Goal: Information Seeking & Learning: Learn about a topic

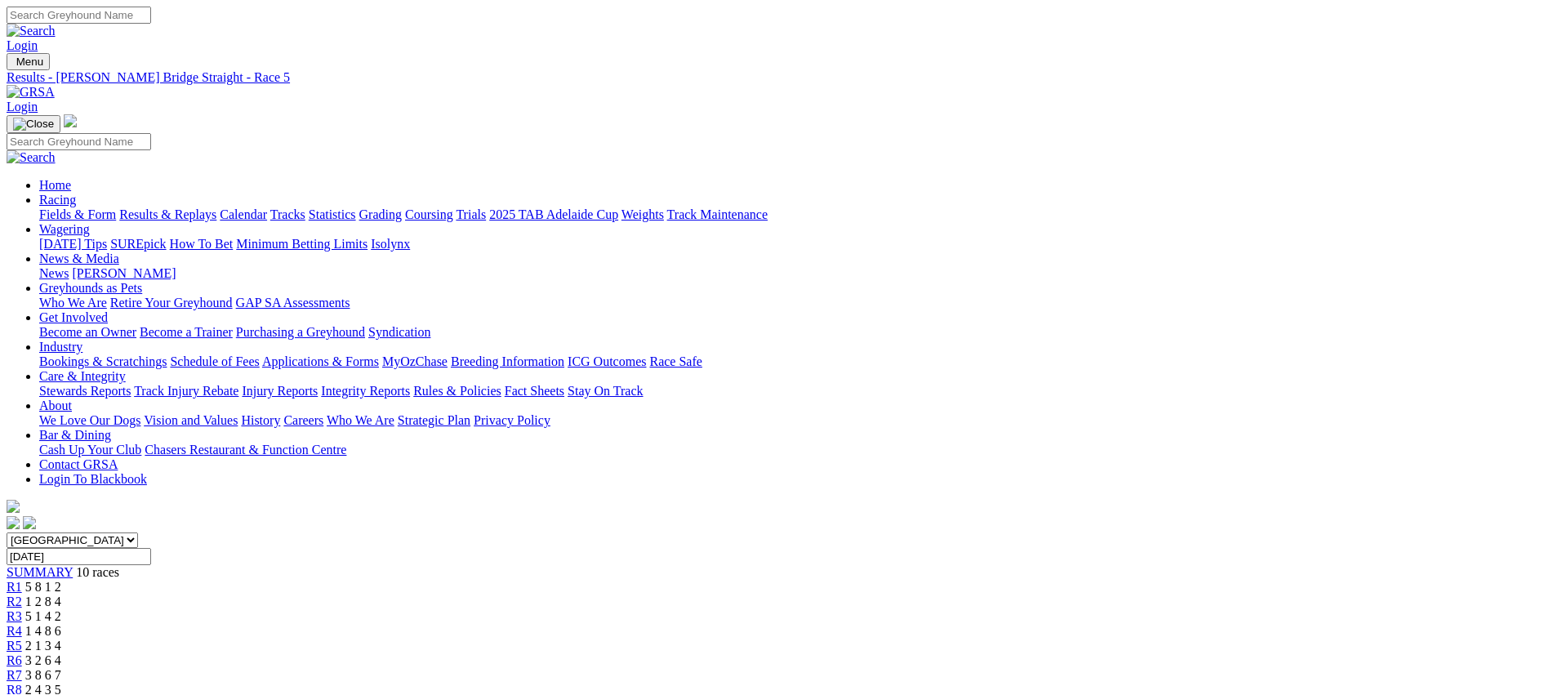
click at [116, 207] on link "Fields & Form" at bounding box center [78, 214] width 77 height 14
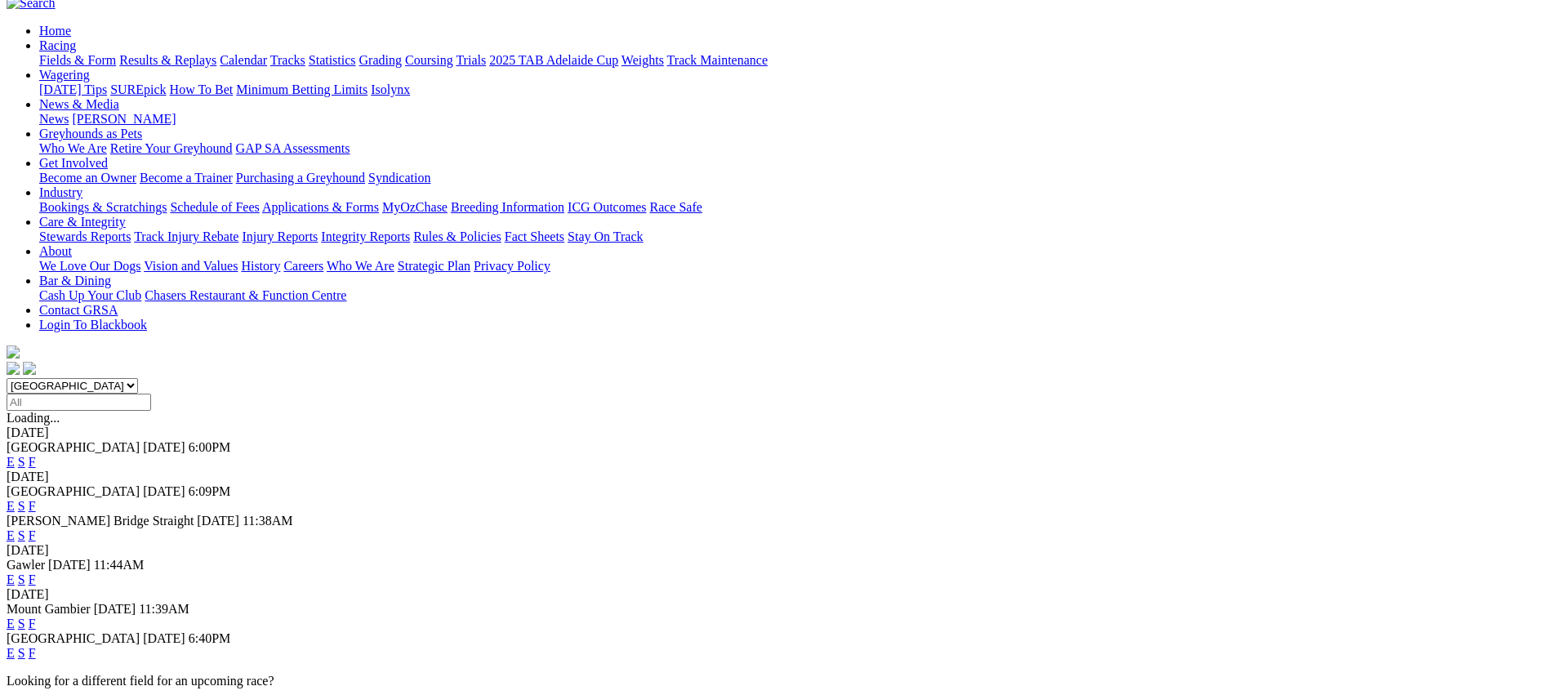
scroll to position [155, 0]
click at [15, 499] on link "E" at bounding box center [10, 505] width 8 height 14
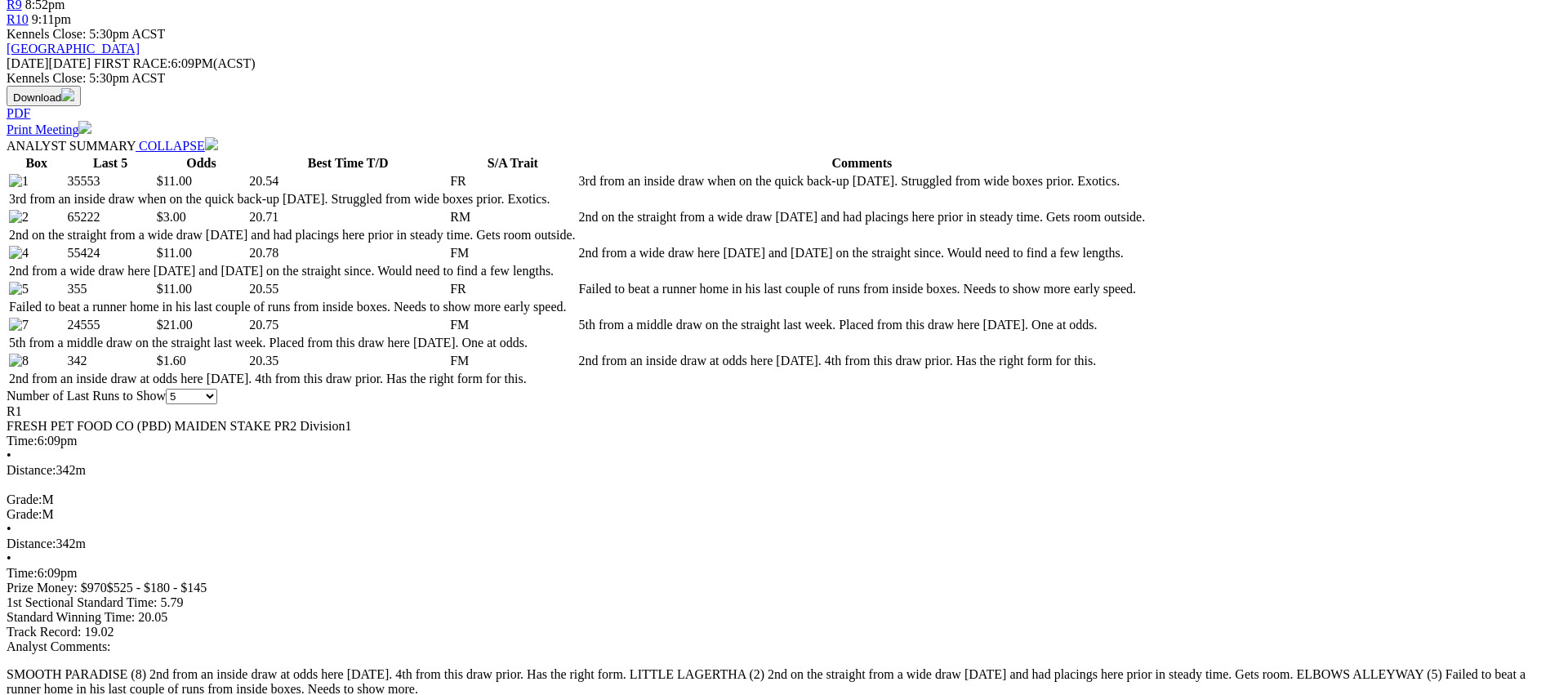
scroll to position [711, 0]
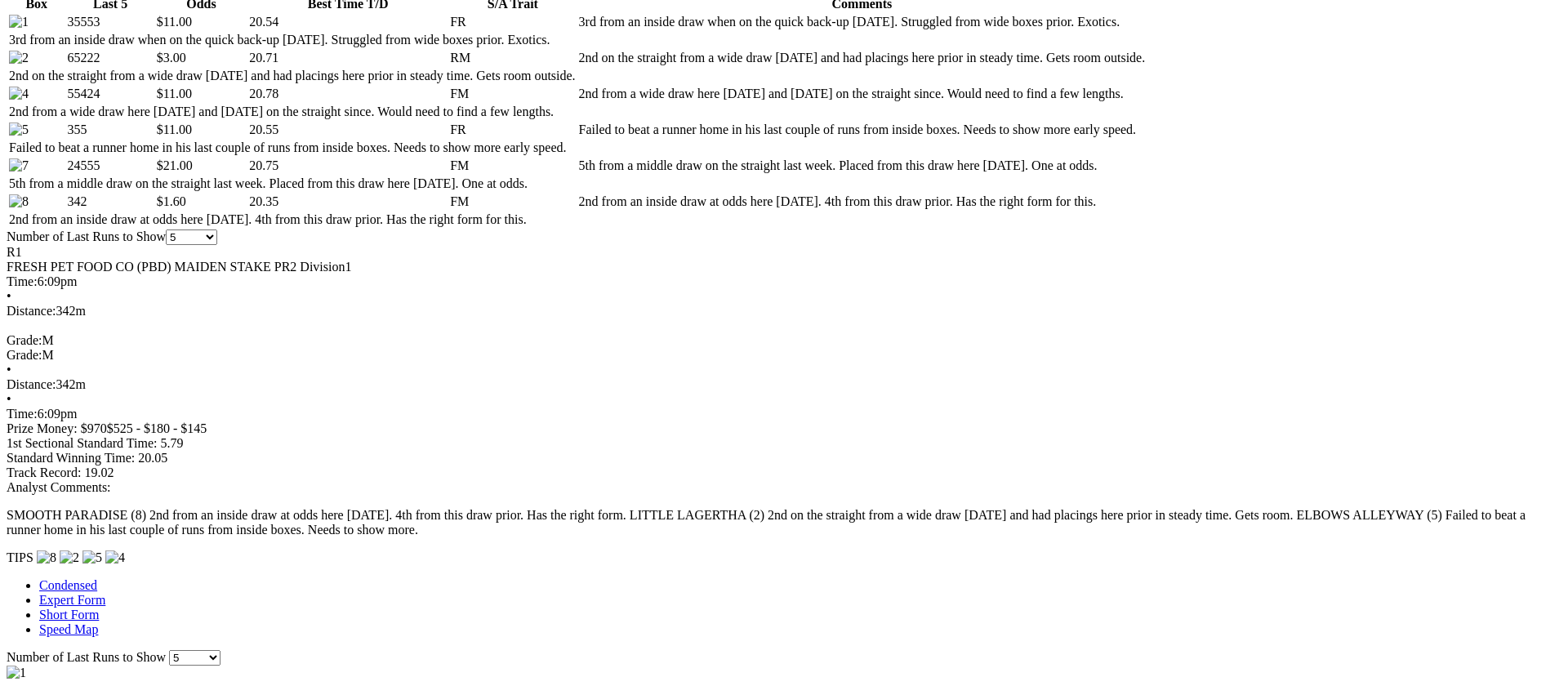
scroll to position [0, 0]
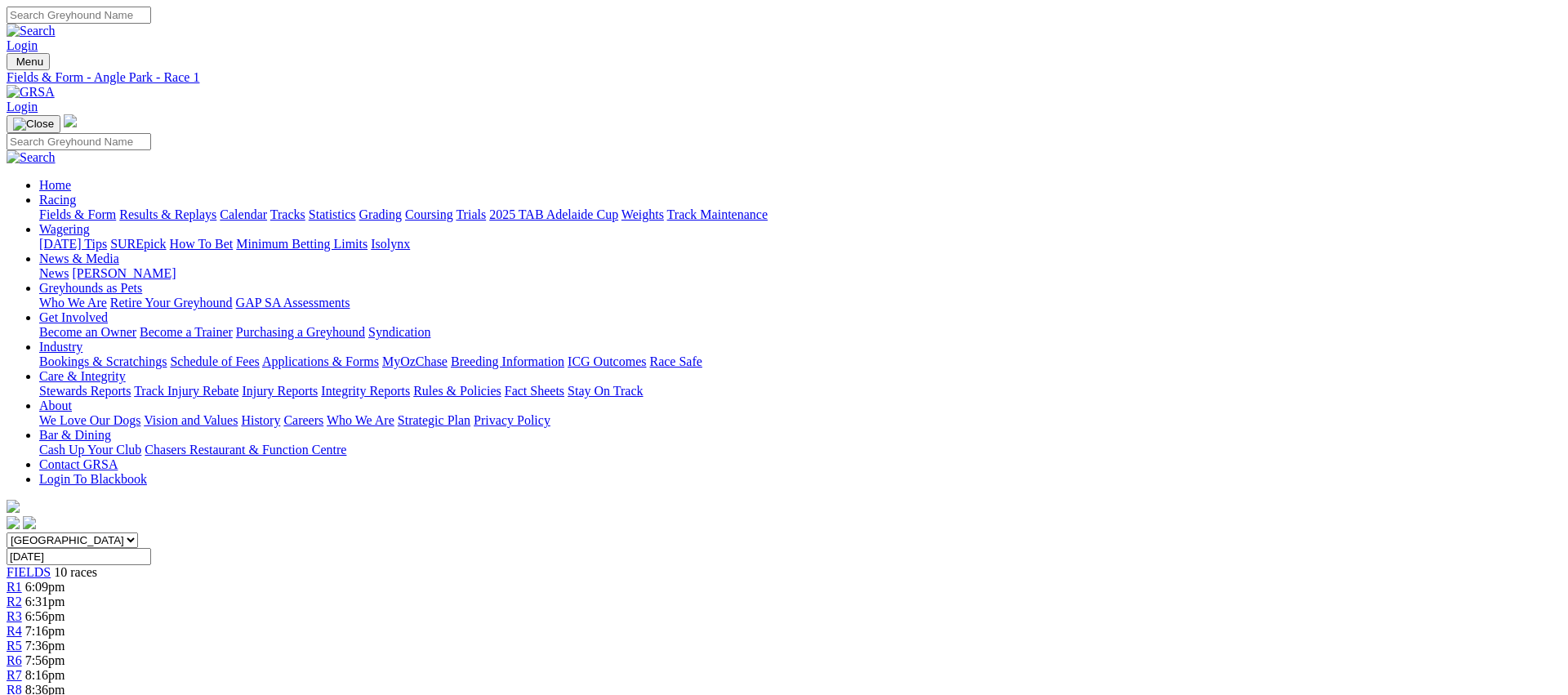
click at [22, 595] on span "R2" at bounding box center [14, 601] width 16 height 14
click at [116, 207] on link "Fields & Form" at bounding box center [78, 214] width 77 height 14
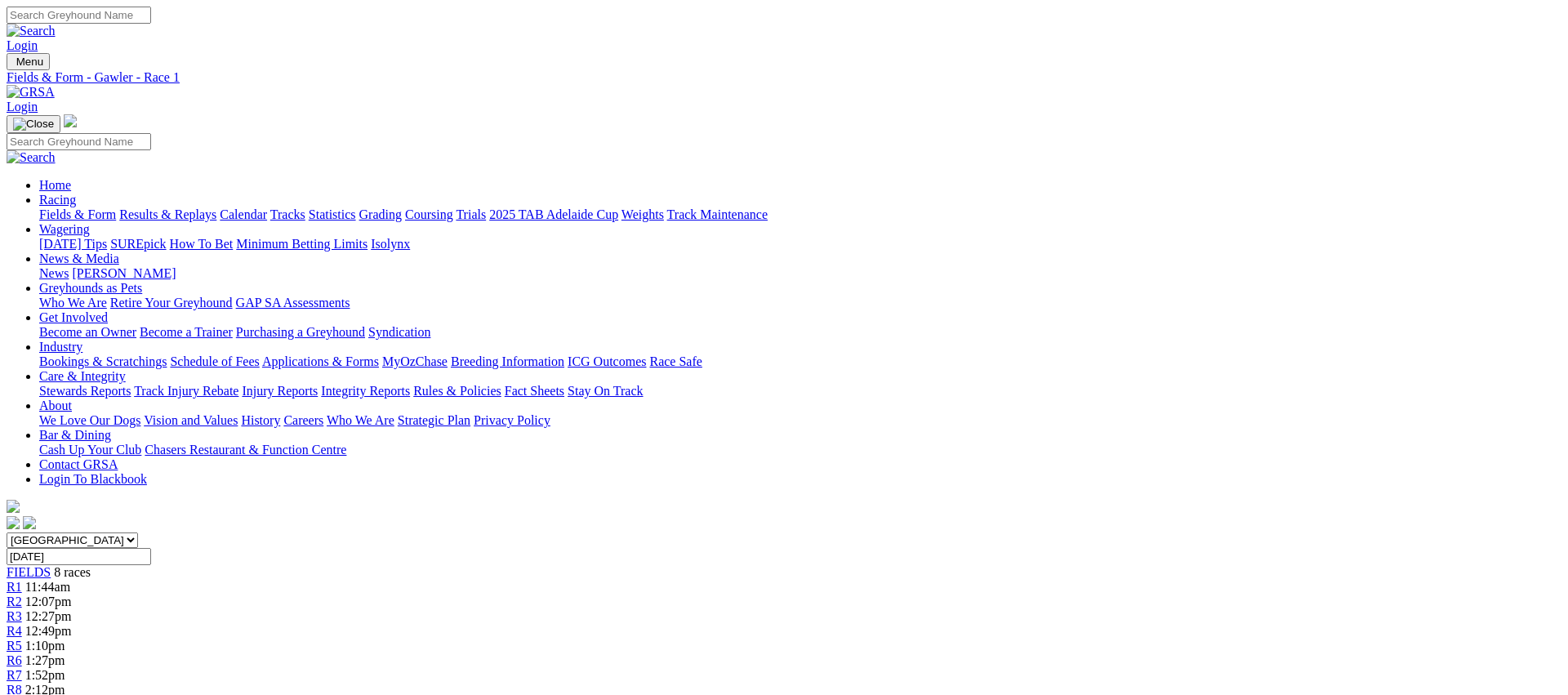
click at [22, 595] on span "R2" at bounding box center [14, 601] width 16 height 14
click at [116, 207] on link "Fields & Form" at bounding box center [78, 214] width 77 height 14
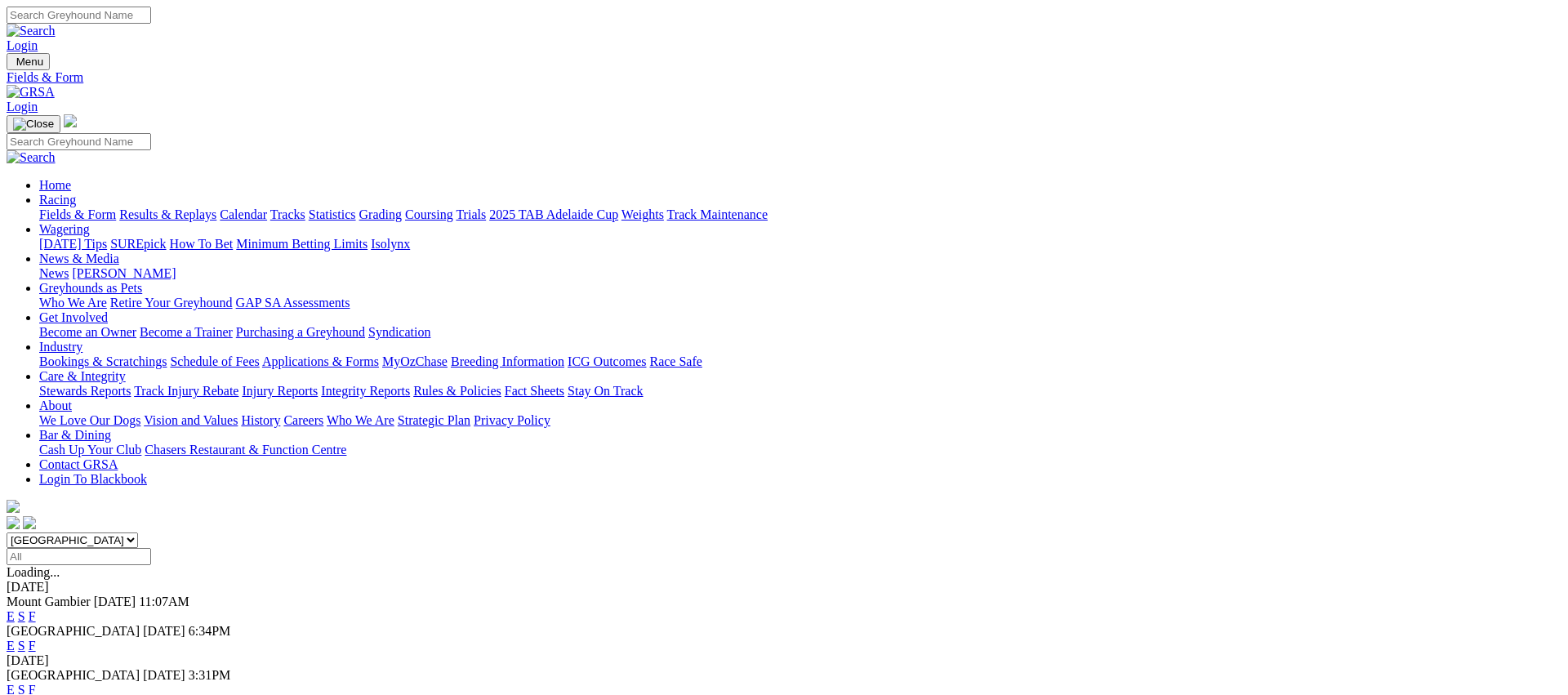
click at [116, 207] on link "Fields & Form" at bounding box center [78, 214] width 77 height 14
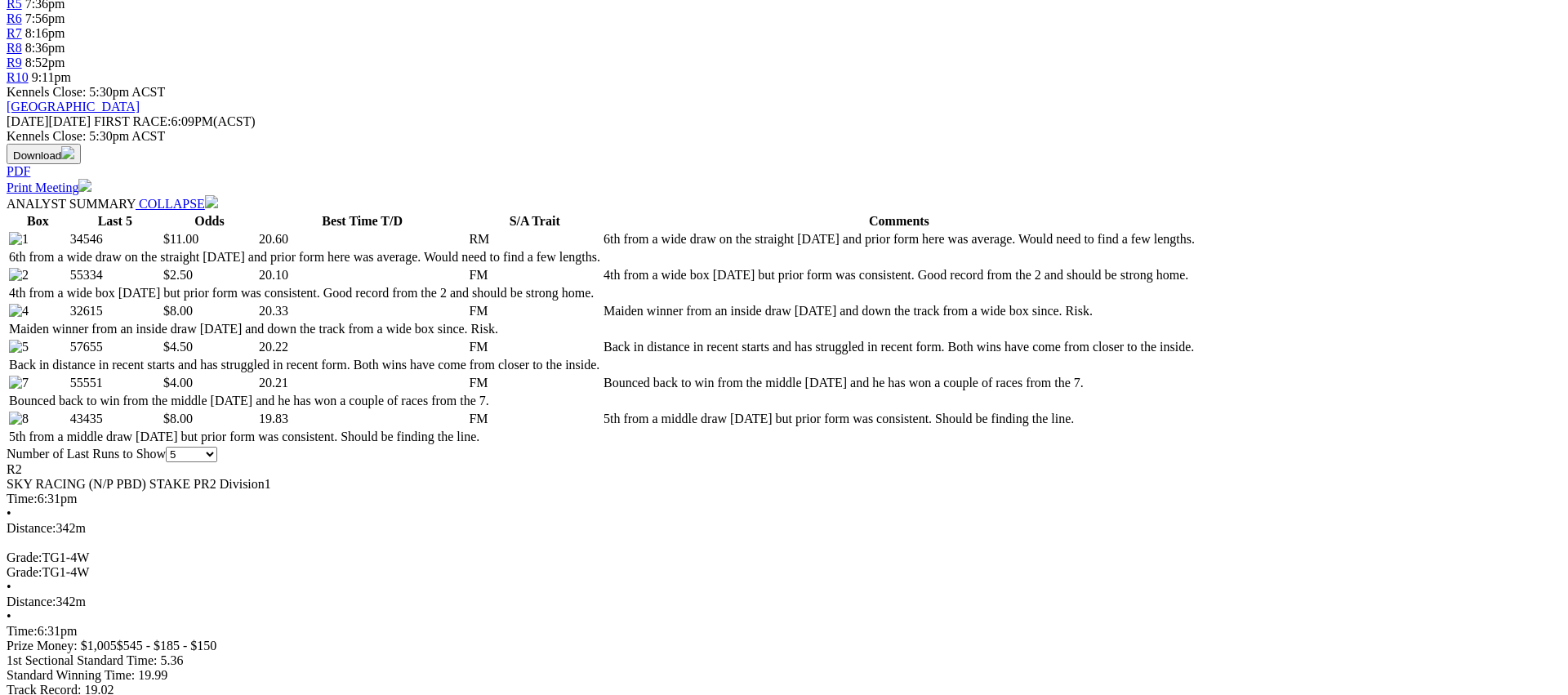
scroll to position [645, 0]
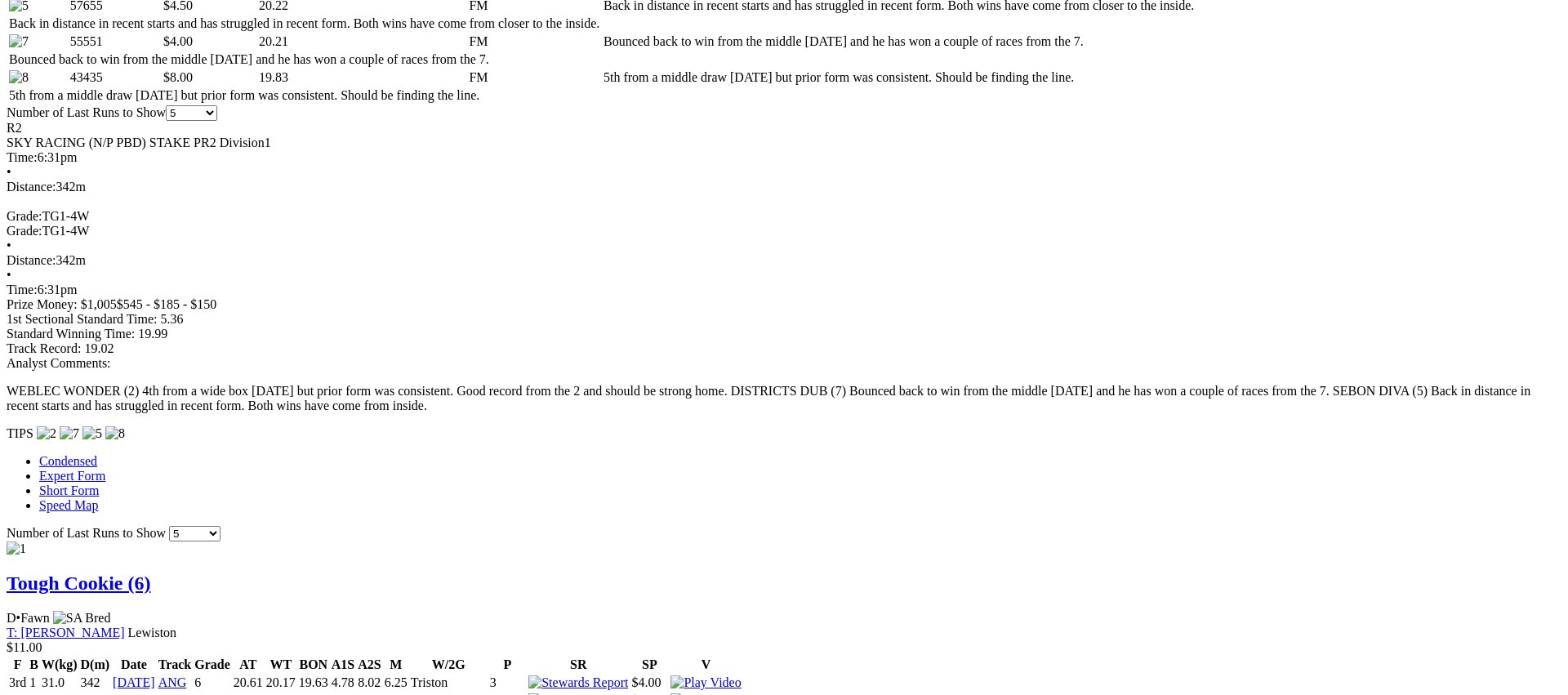
scroll to position [0, 0]
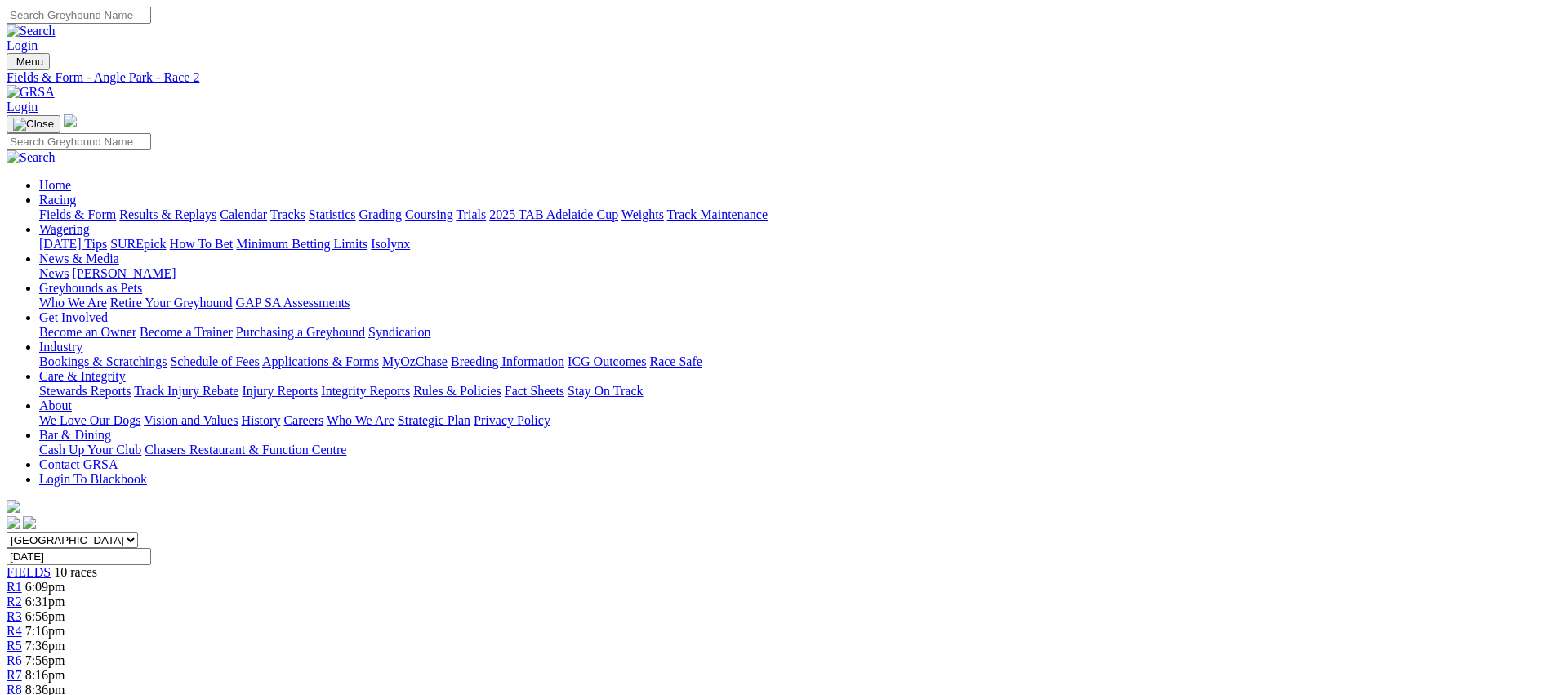
click at [609, 610] on div "R3 6:56pm" at bounding box center [784, 617] width 1554 height 15
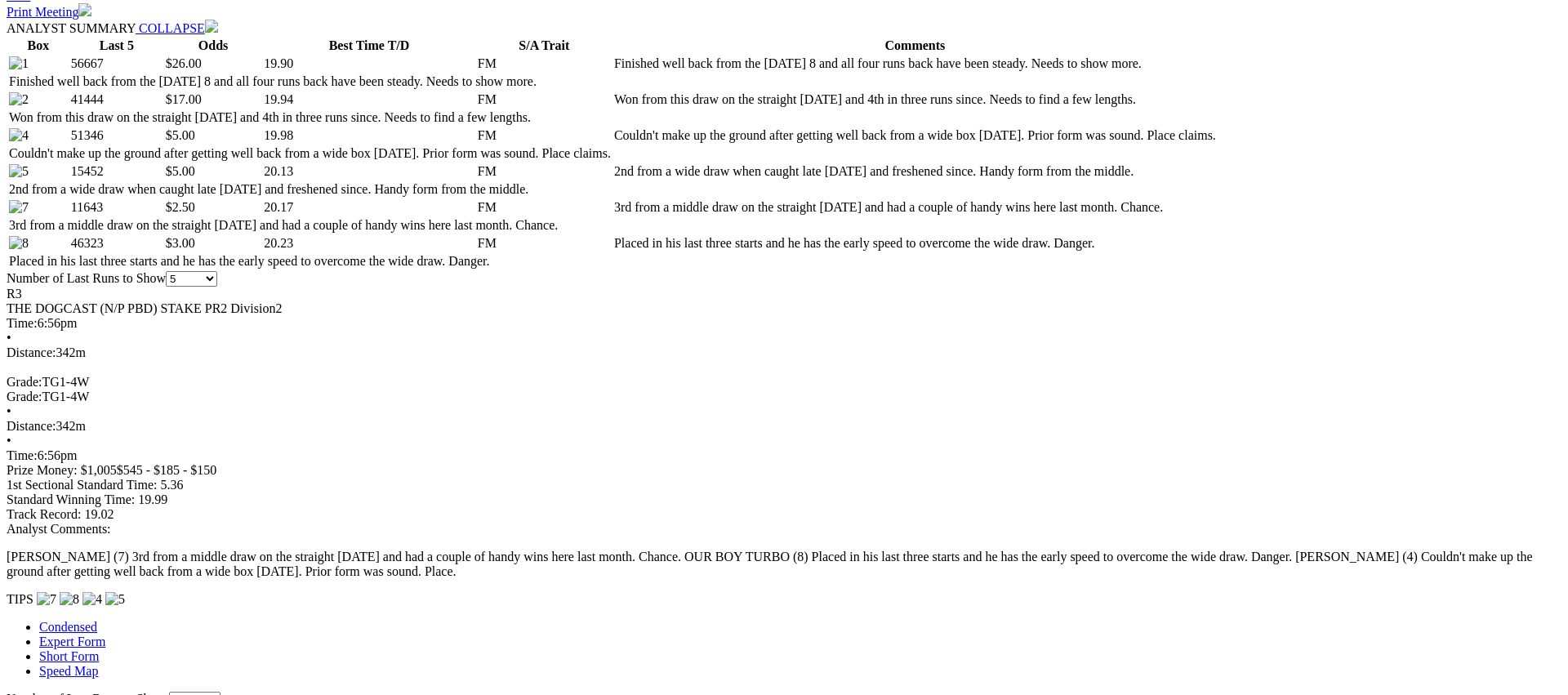
scroll to position [823, 0]
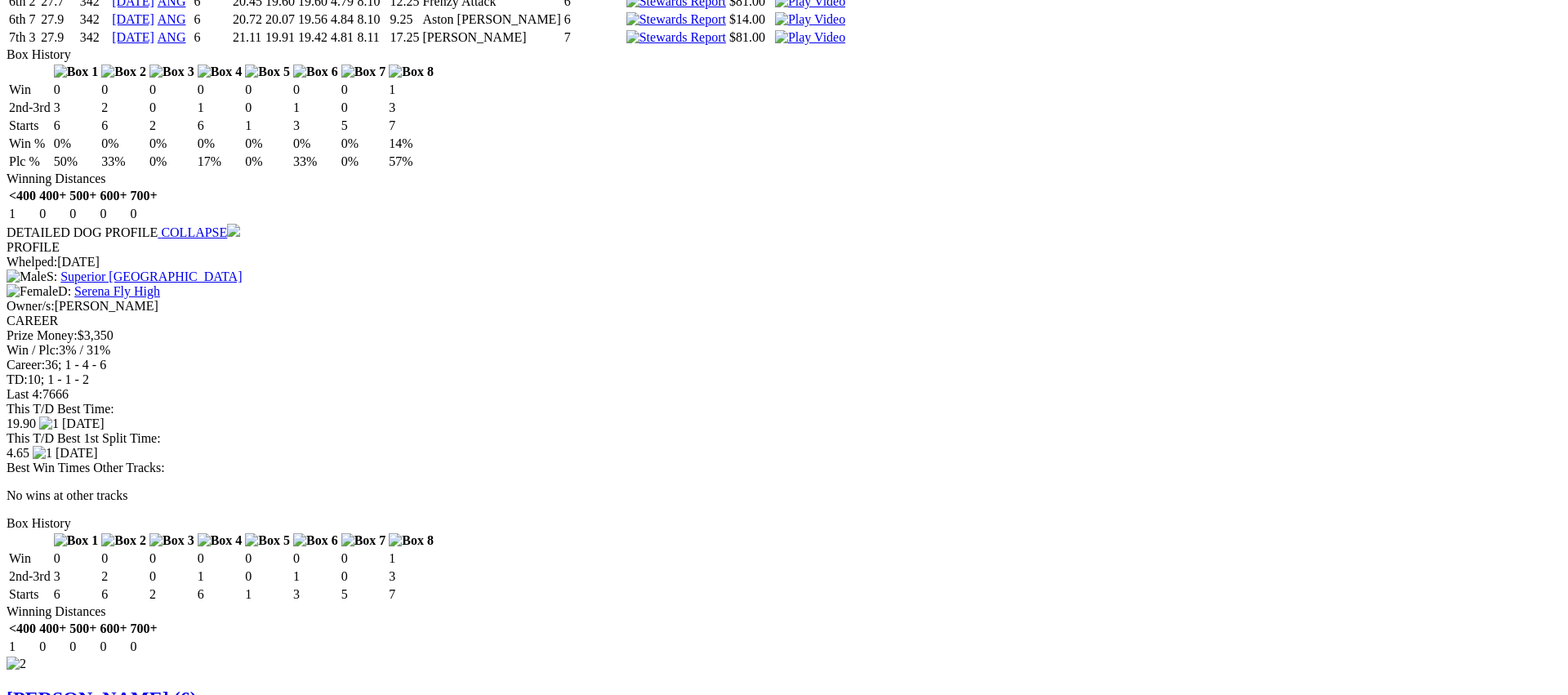
scroll to position [1669, 0]
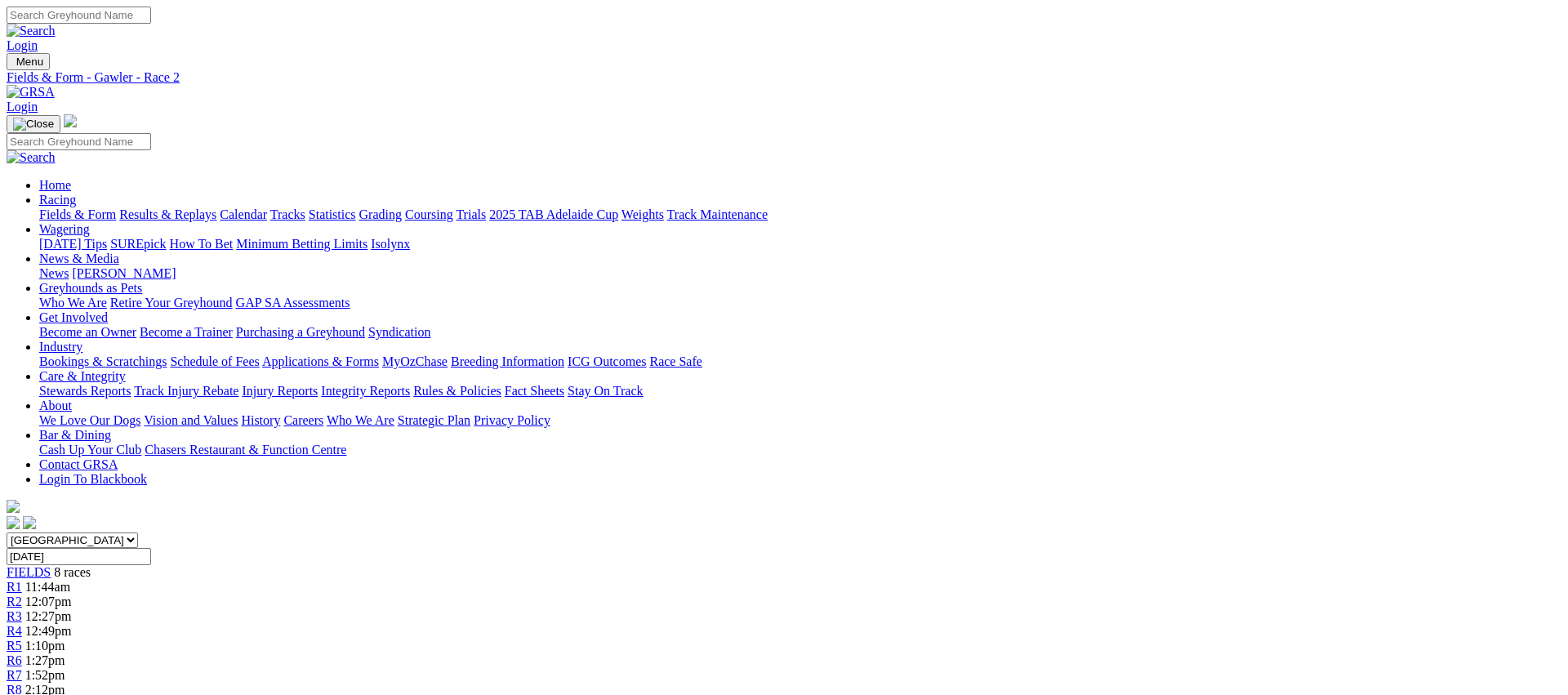
click at [680, 610] on div "R3 12:27pm" at bounding box center [784, 617] width 1554 height 15
click at [788, 624] on div "R4 12:49pm" at bounding box center [784, 632] width 1554 height 15
click at [22, 639] on link "R5" at bounding box center [14, 645] width 16 height 14
click at [1017, 654] on div "R6 1:27pm" at bounding box center [784, 661] width 1554 height 15
click at [22, 668] on link "R7" at bounding box center [14, 675] width 16 height 14
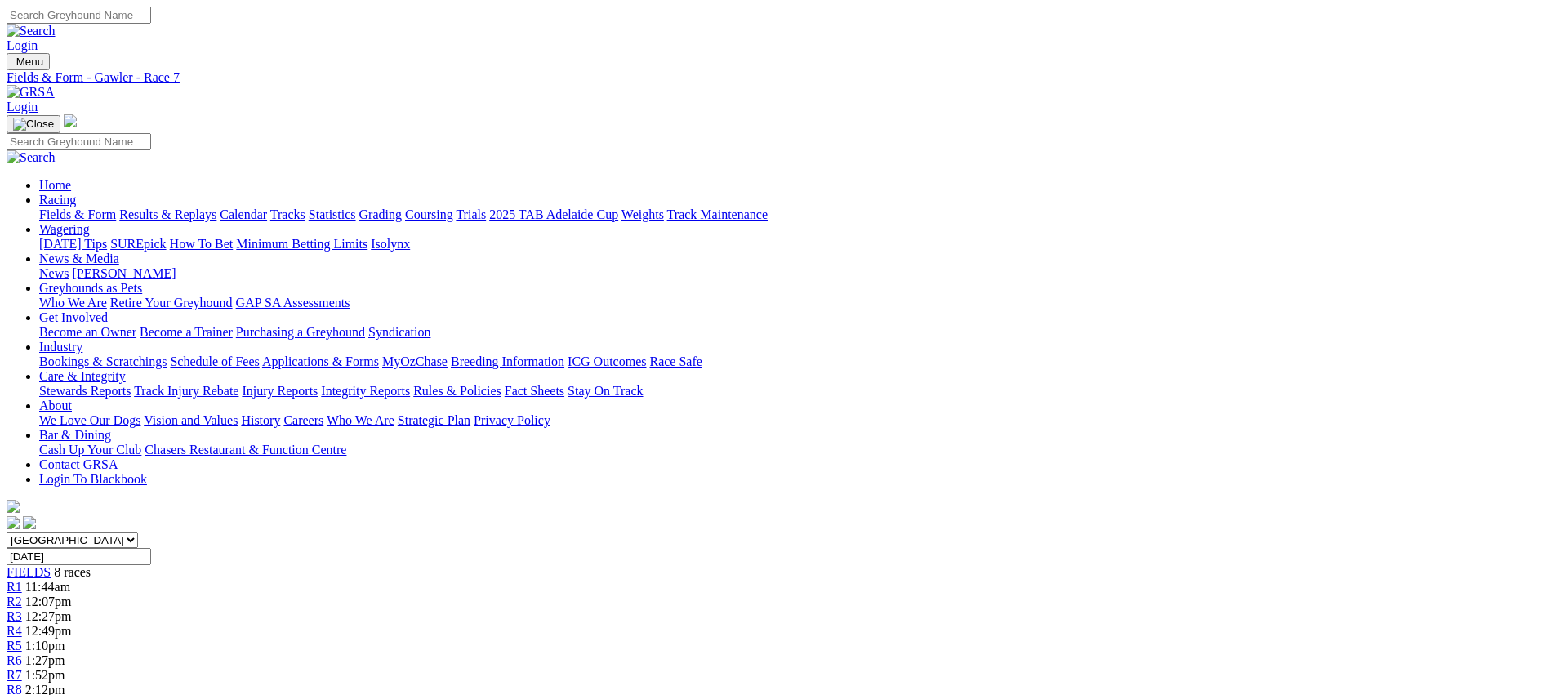
drag, startPoint x: 0, startPoint y: 0, endPoint x: 1240, endPoint y: 254, distance: 1265.7
click at [1240, 683] on div "R8 2:12pm" at bounding box center [784, 690] width 1554 height 15
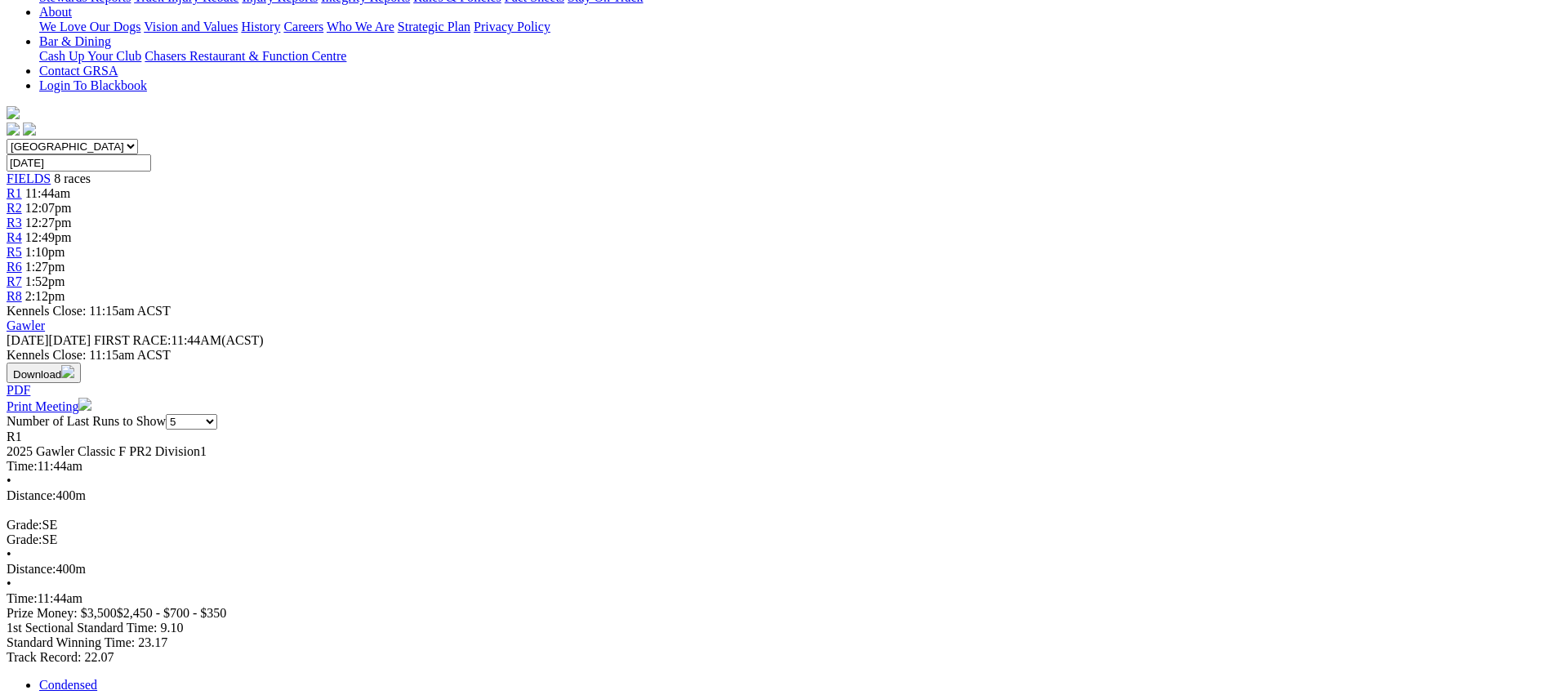
scroll to position [395, 0]
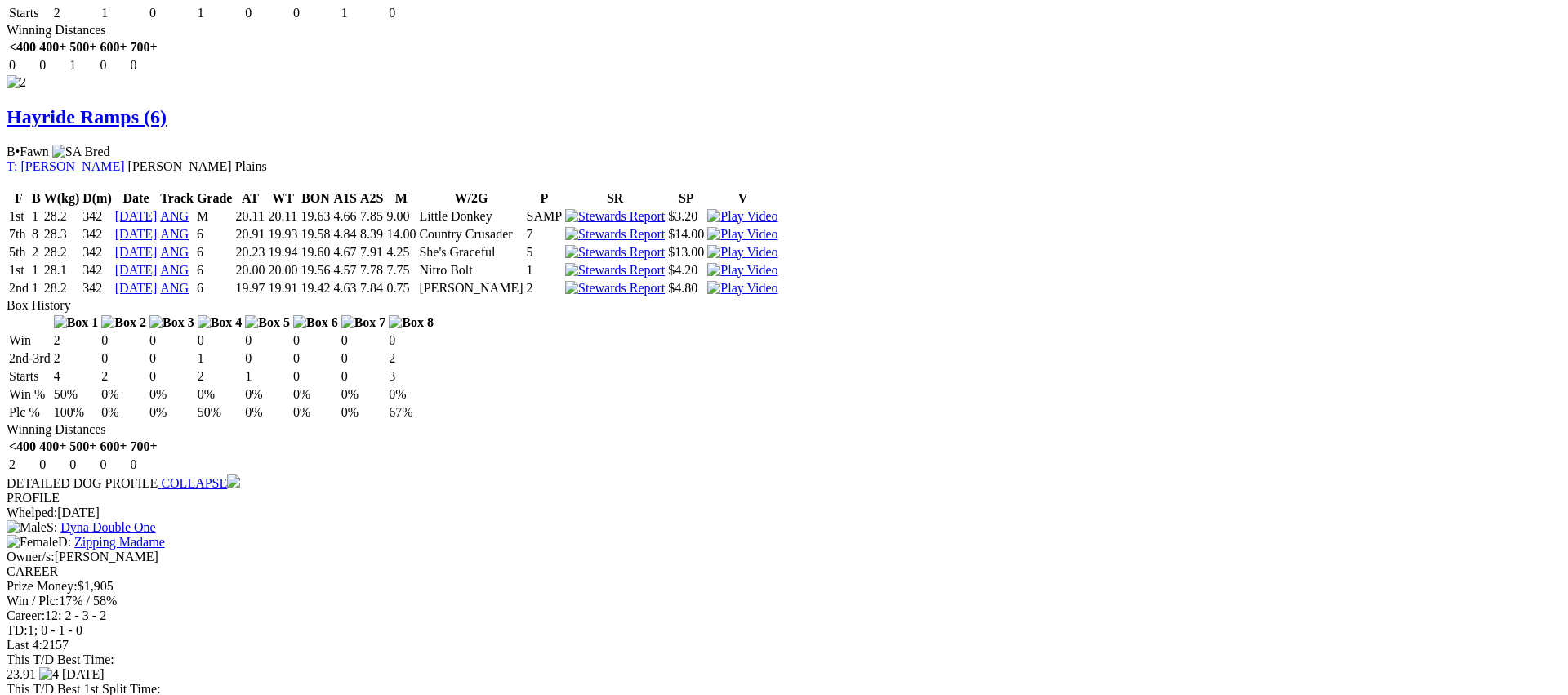
scroll to position [1902, 0]
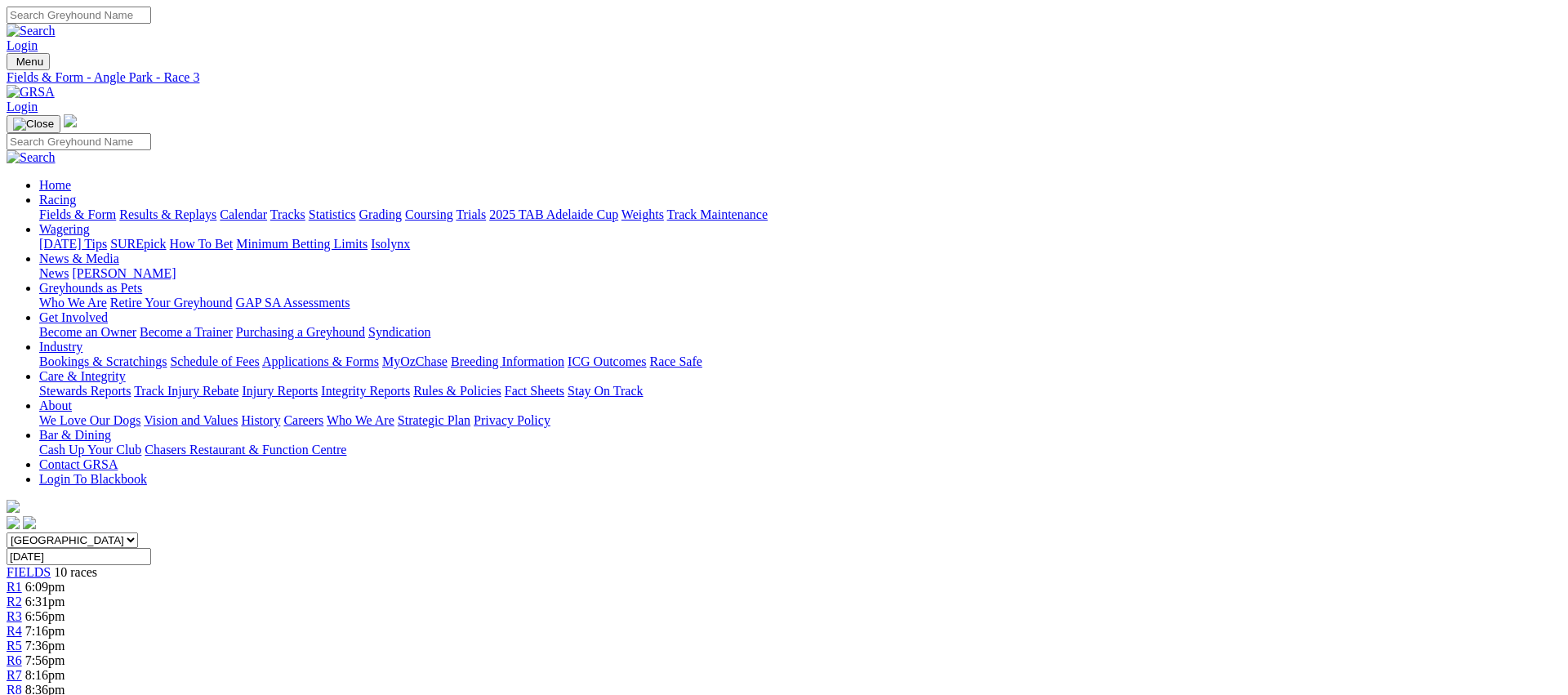
click at [696, 624] on div "R4 7:16pm" at bounding box center [784, 632] width 1554 height 15
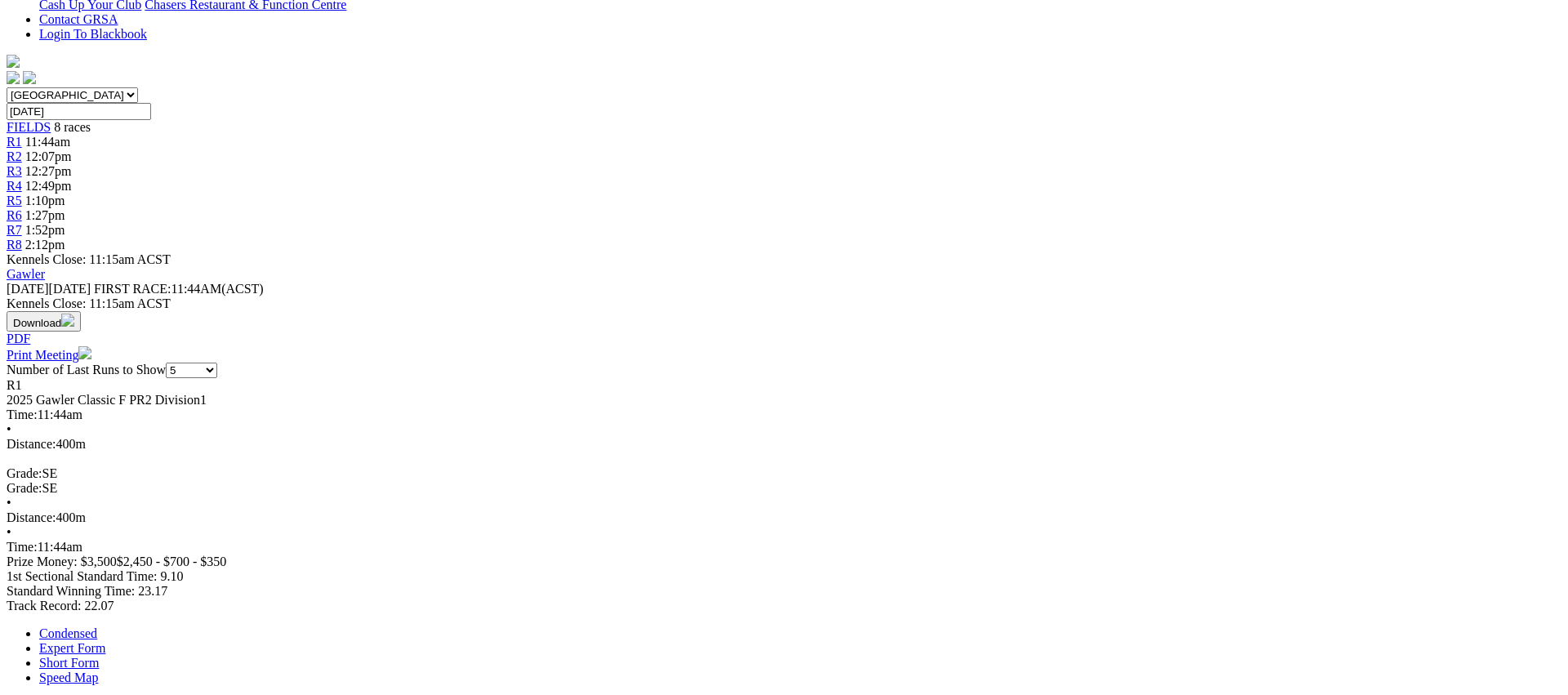
scroll to position [447, 0]
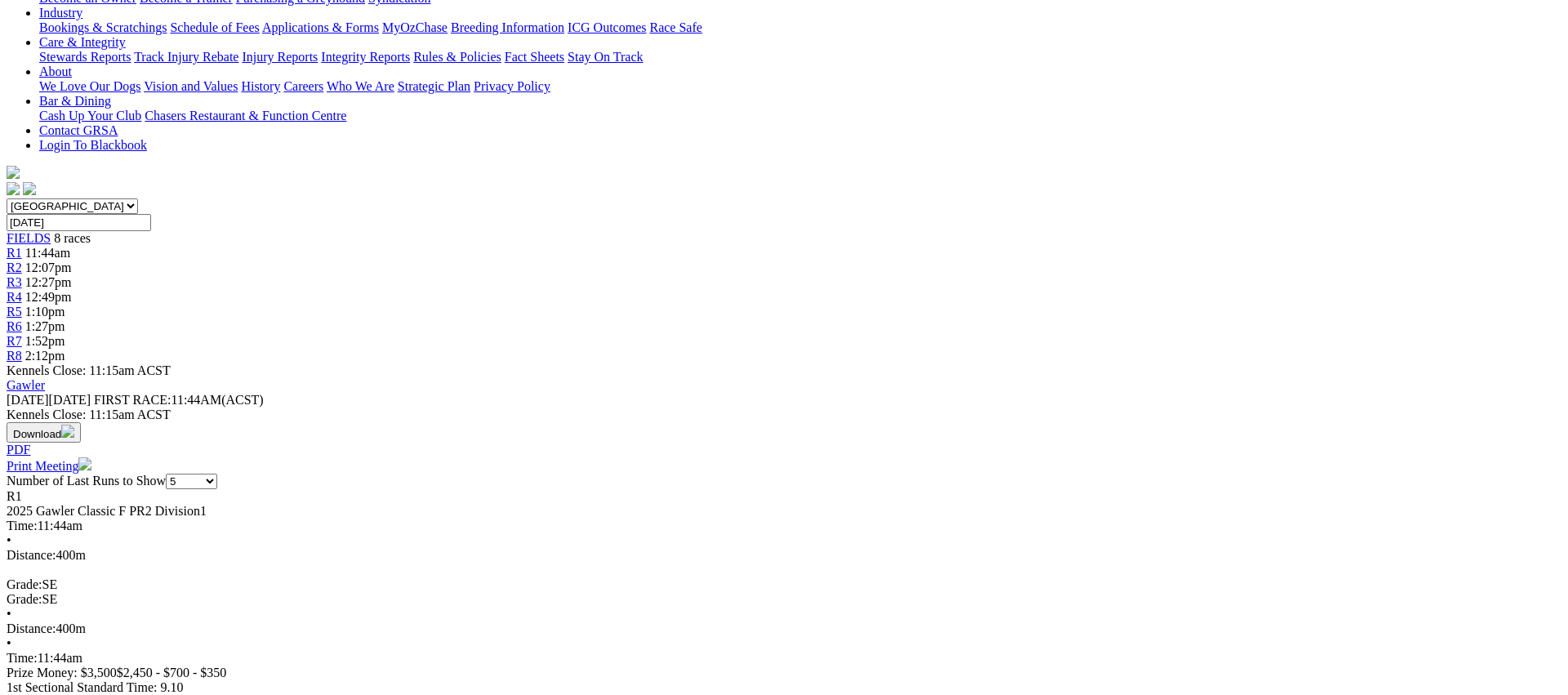
scroll to position [0, 0]
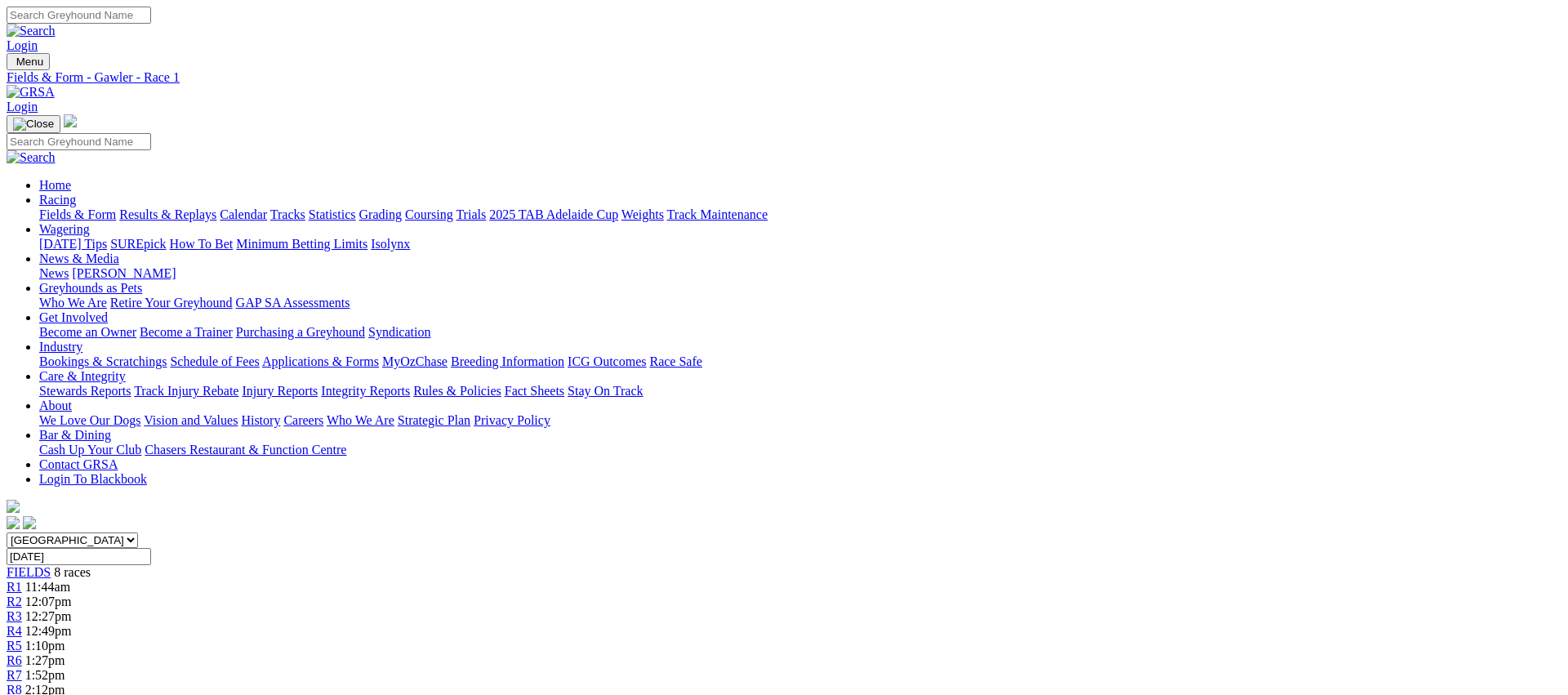
click at [572, 595] on div "R2 12:07pm" at bounding box center [784, 602] width 1554 height 15
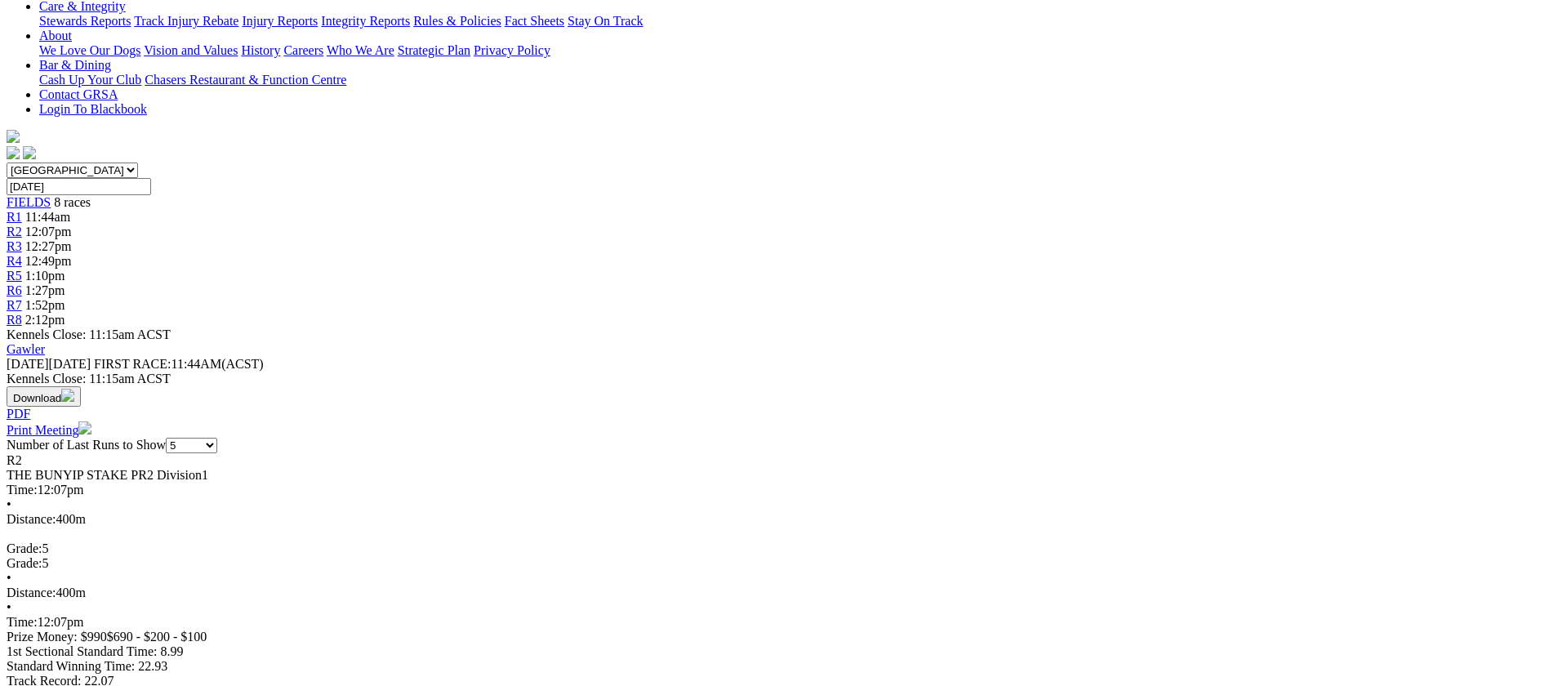
scroll to position [379, 0]
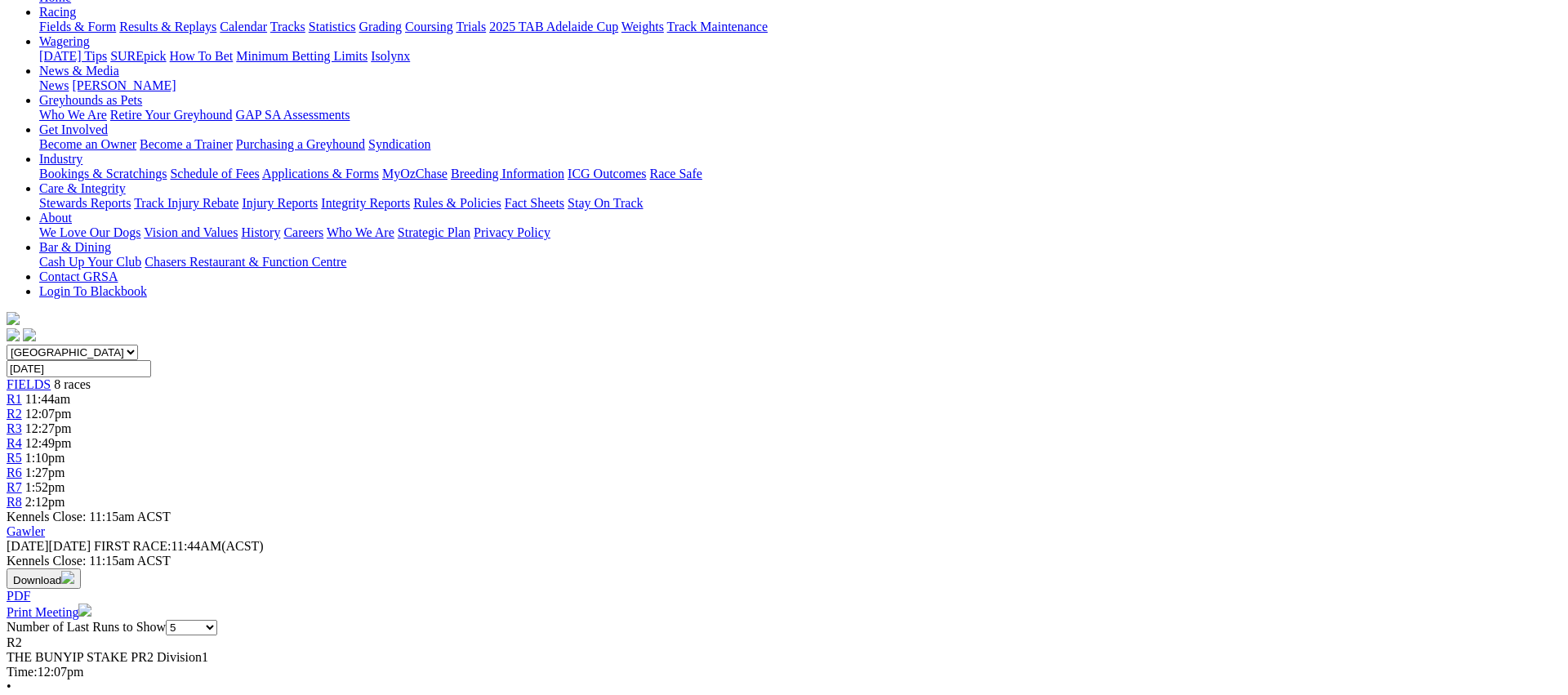
scroll to position [0, 0]
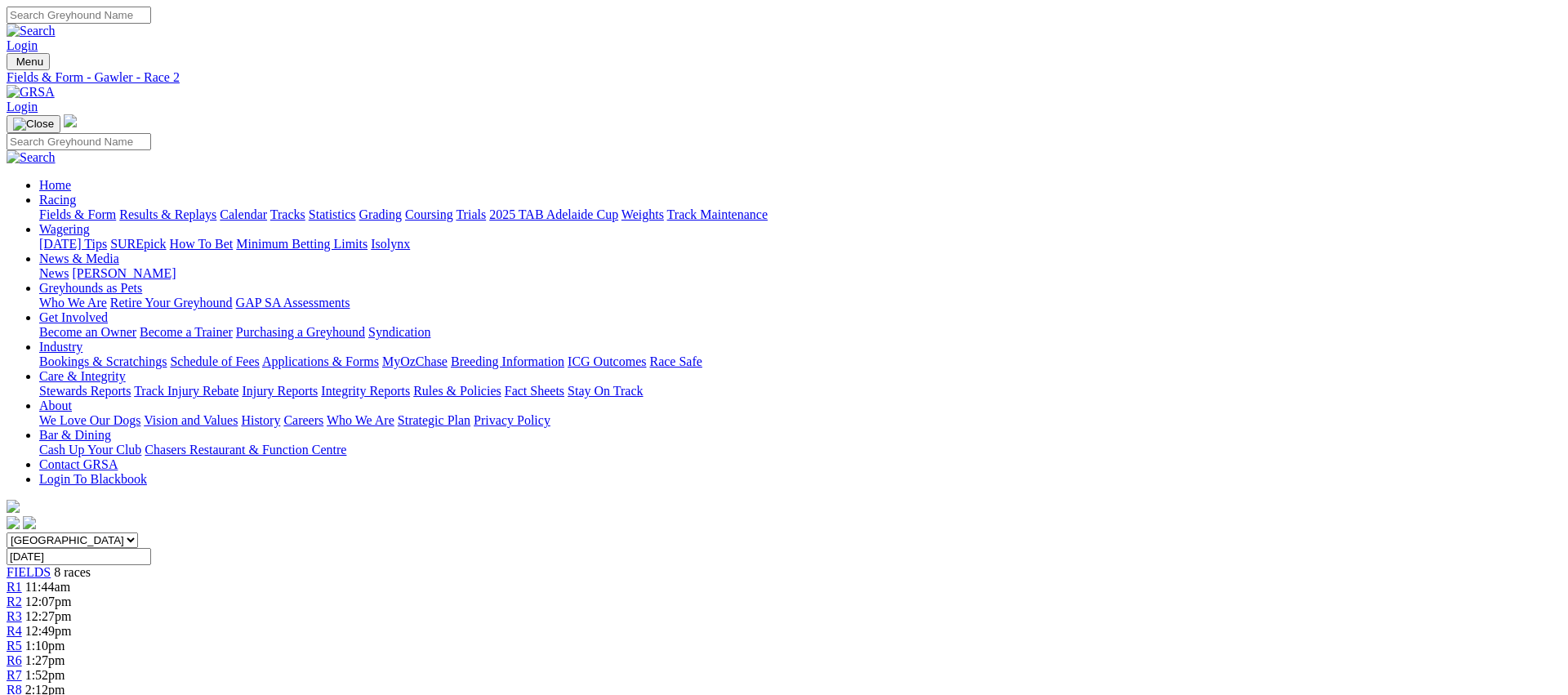
click at [22, 610] on link "R3" at bounding box center [14, 616] width 16 height 14
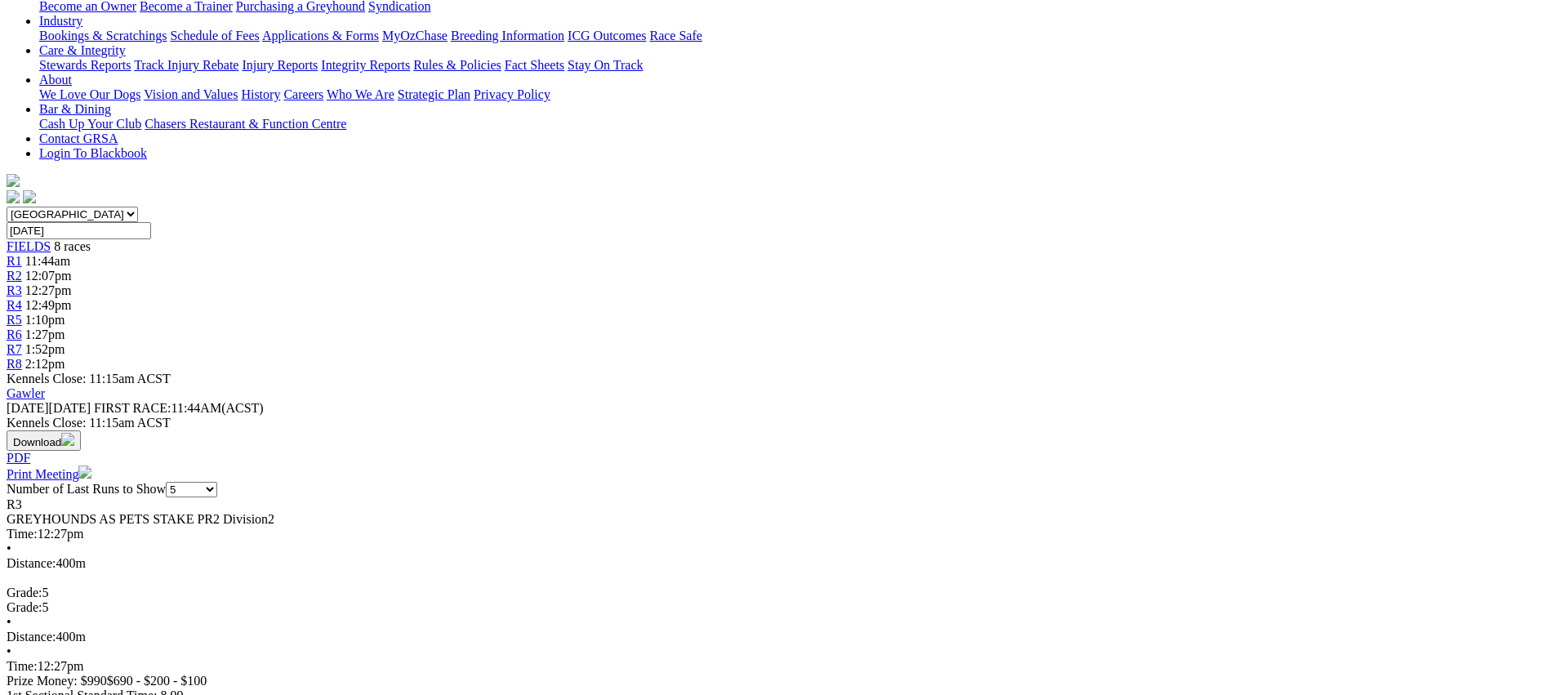
scroll to position [330, 0]
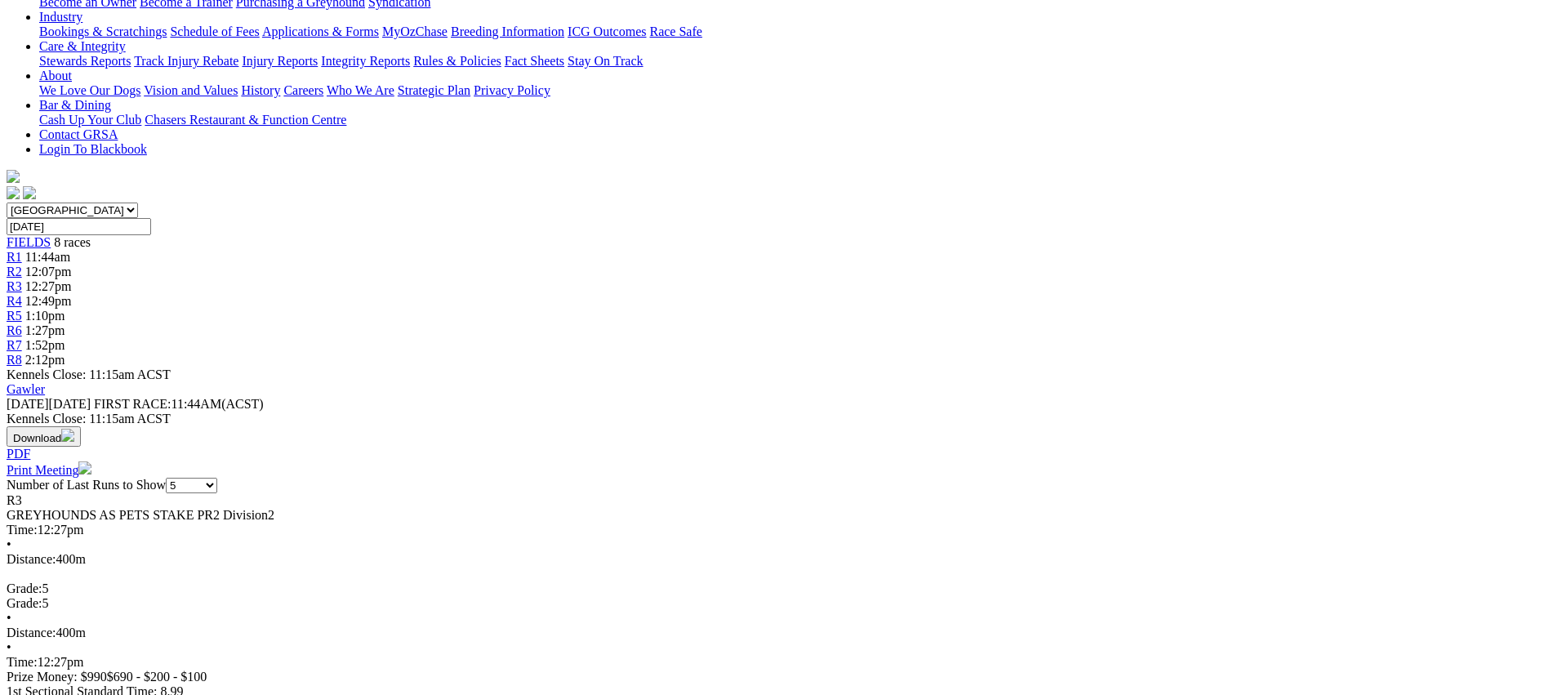
drag, startPoint x: 1304, startPoint y: 488, endPoint x: 1110, endPoint y: 480, distance: 194.2
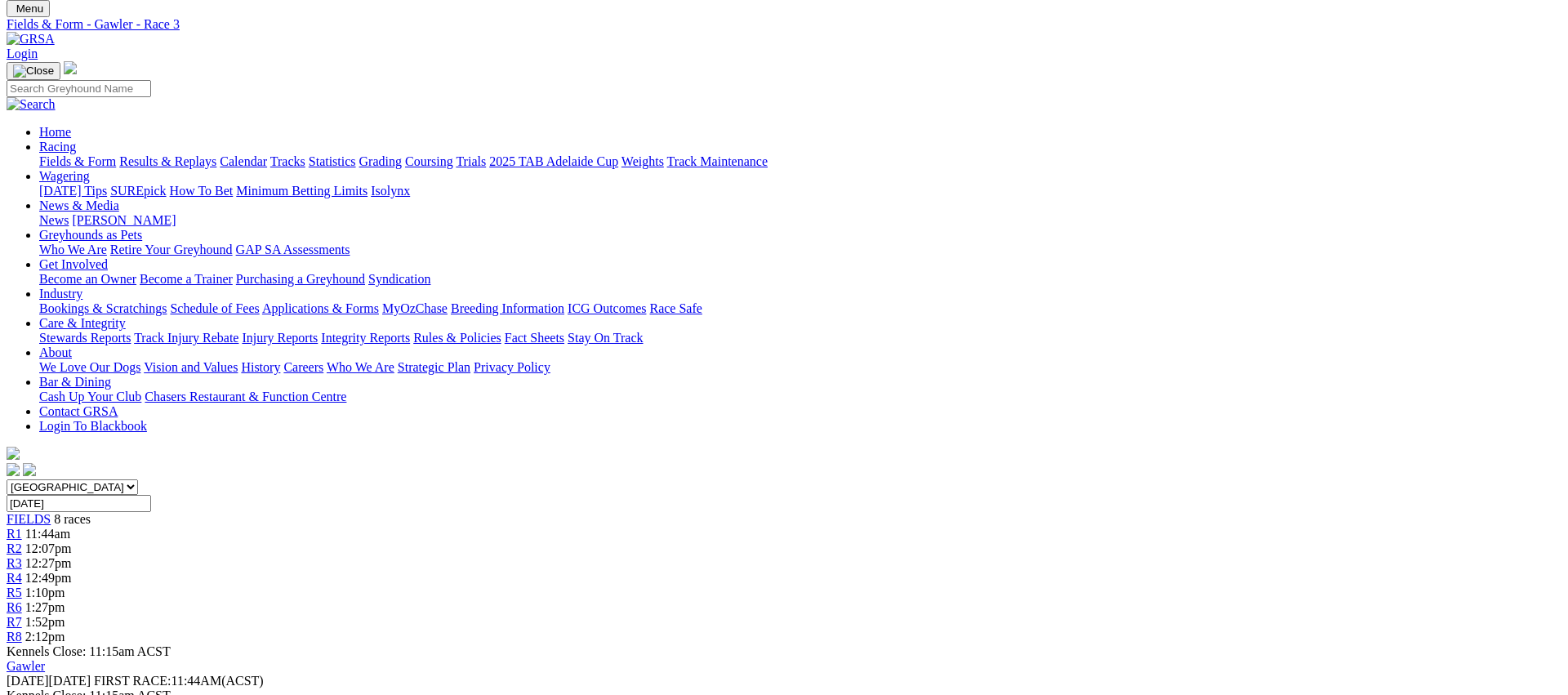
scroll to position [0, 0]
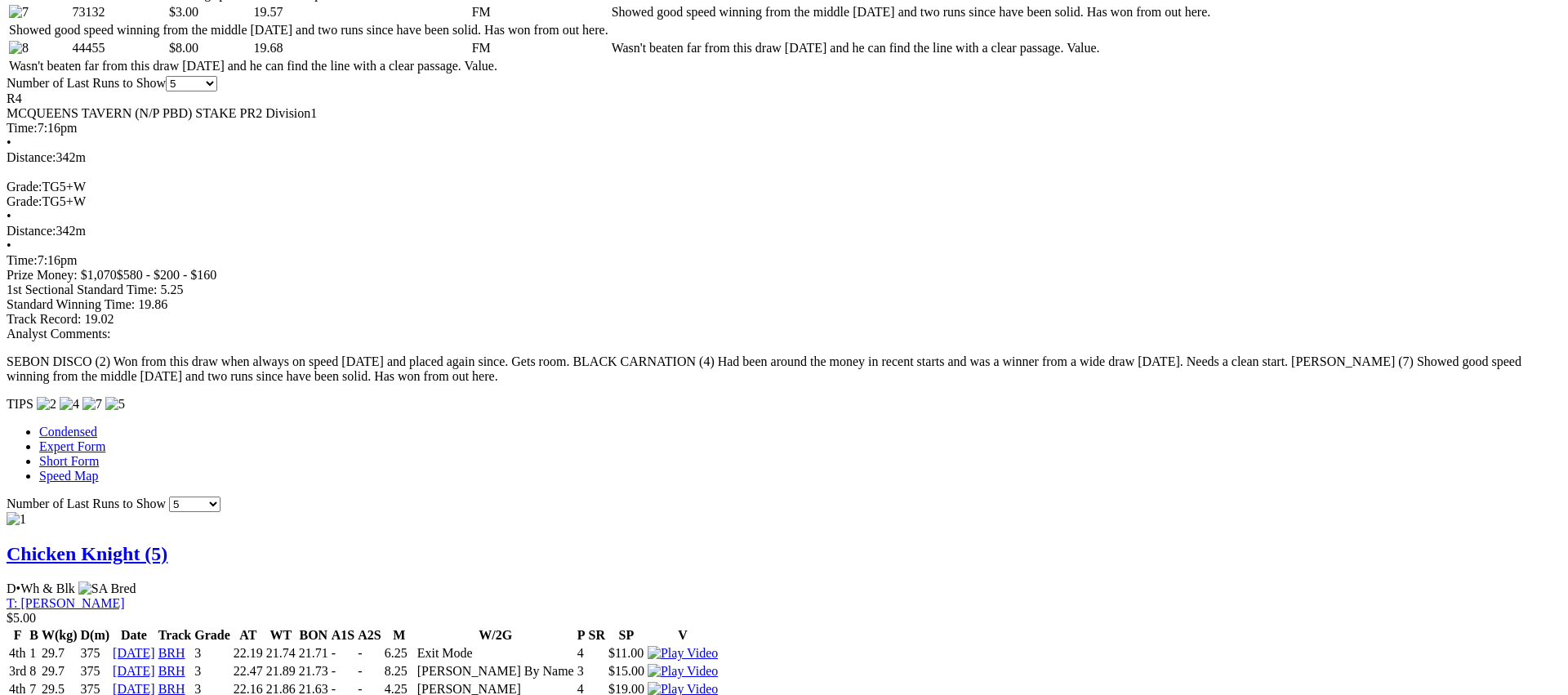
scroll to position [1014, 0]
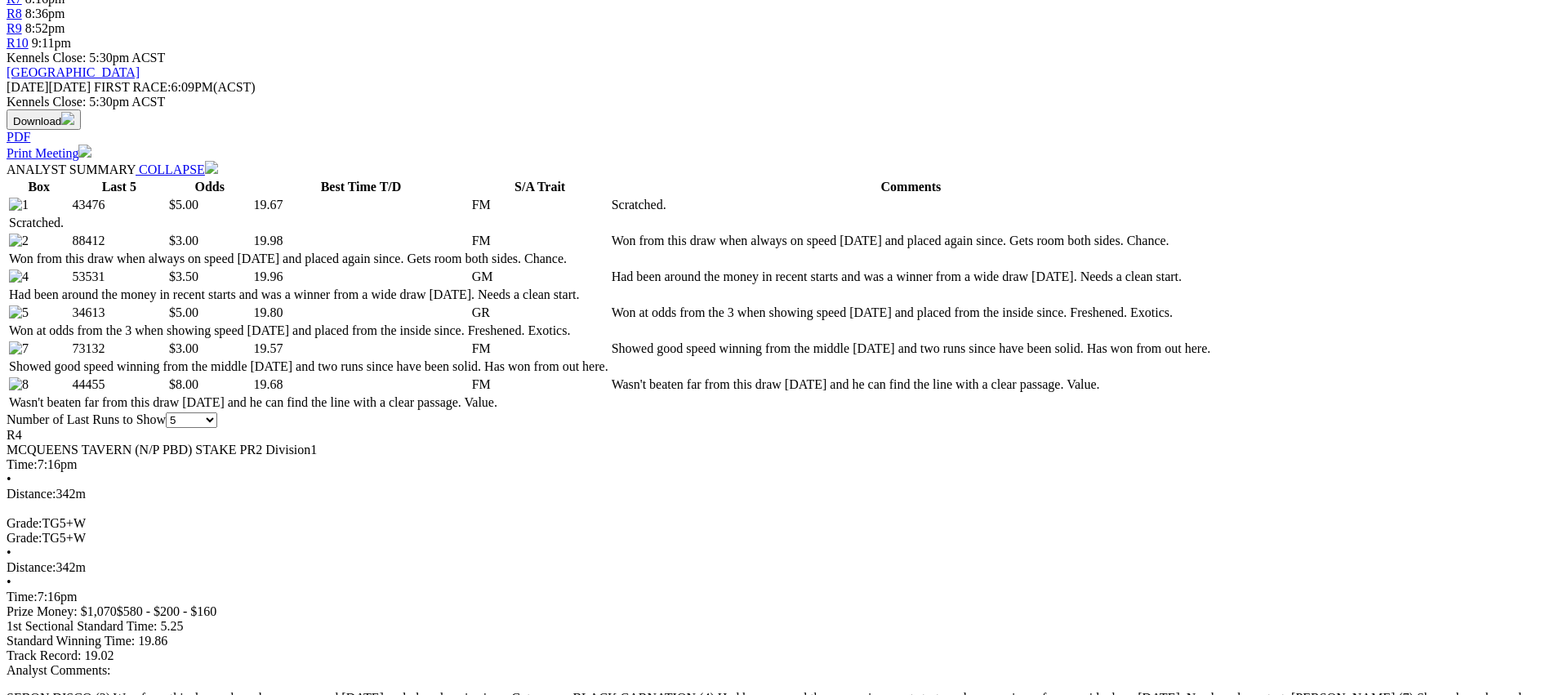
scroll to position [0, 0]
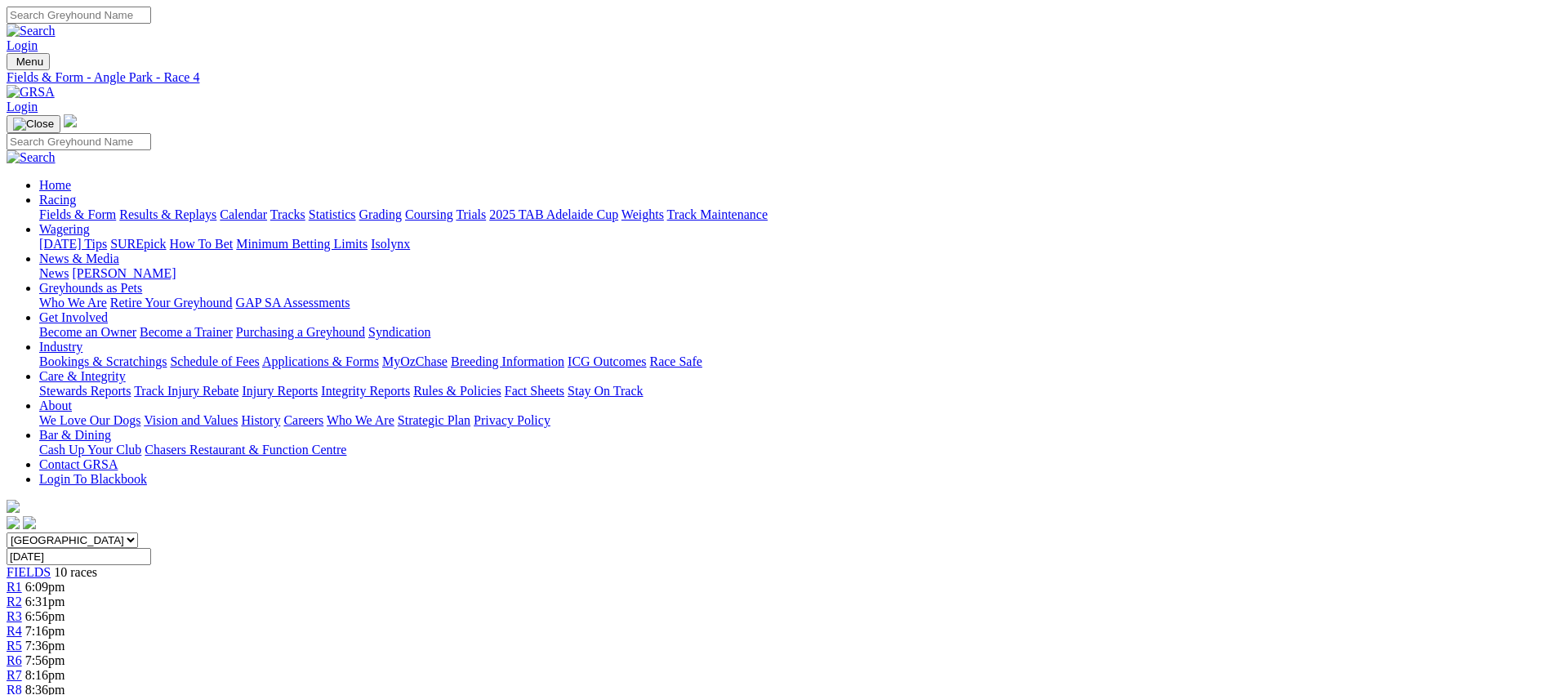
click at [791, 639] on div "R5 7:36pm" at bounding box center [784, 646] width 1554 height 15
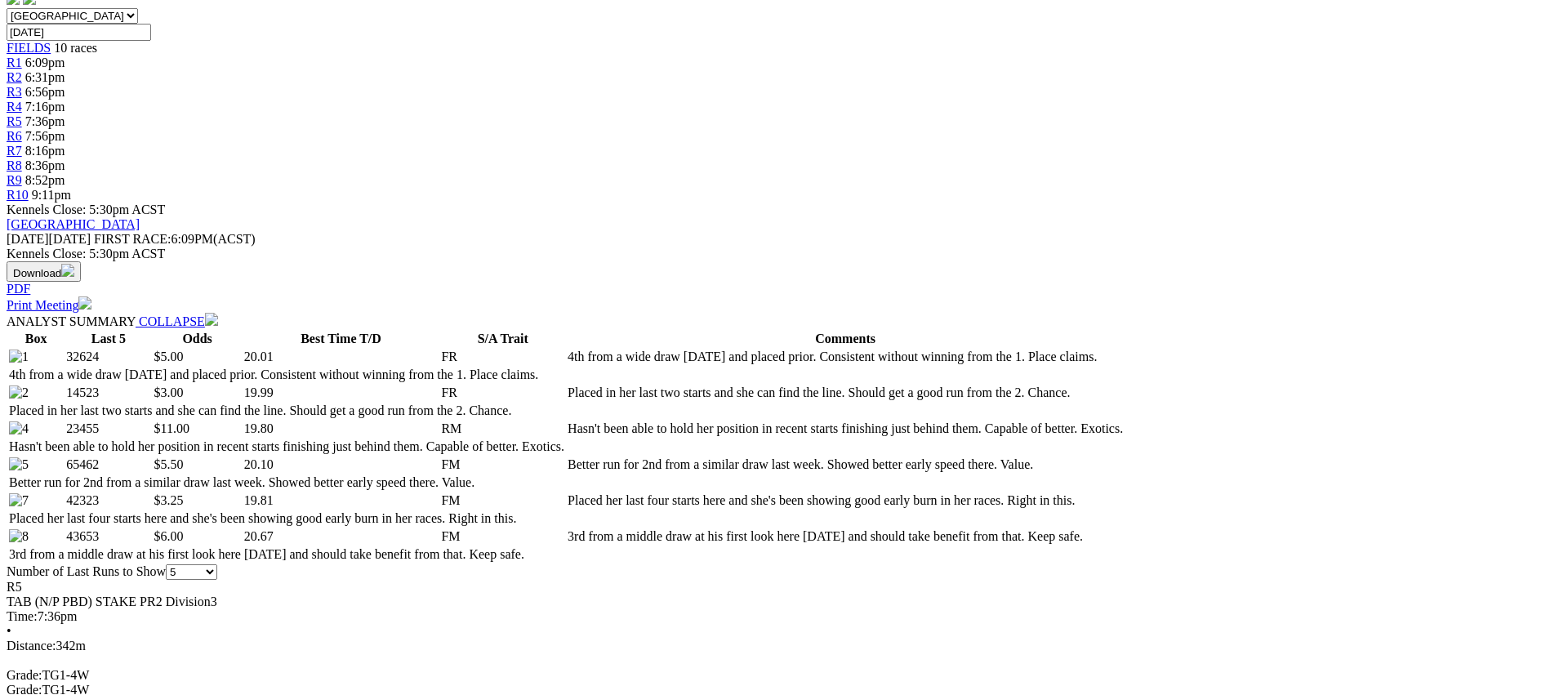
scroll to position [546, 0]
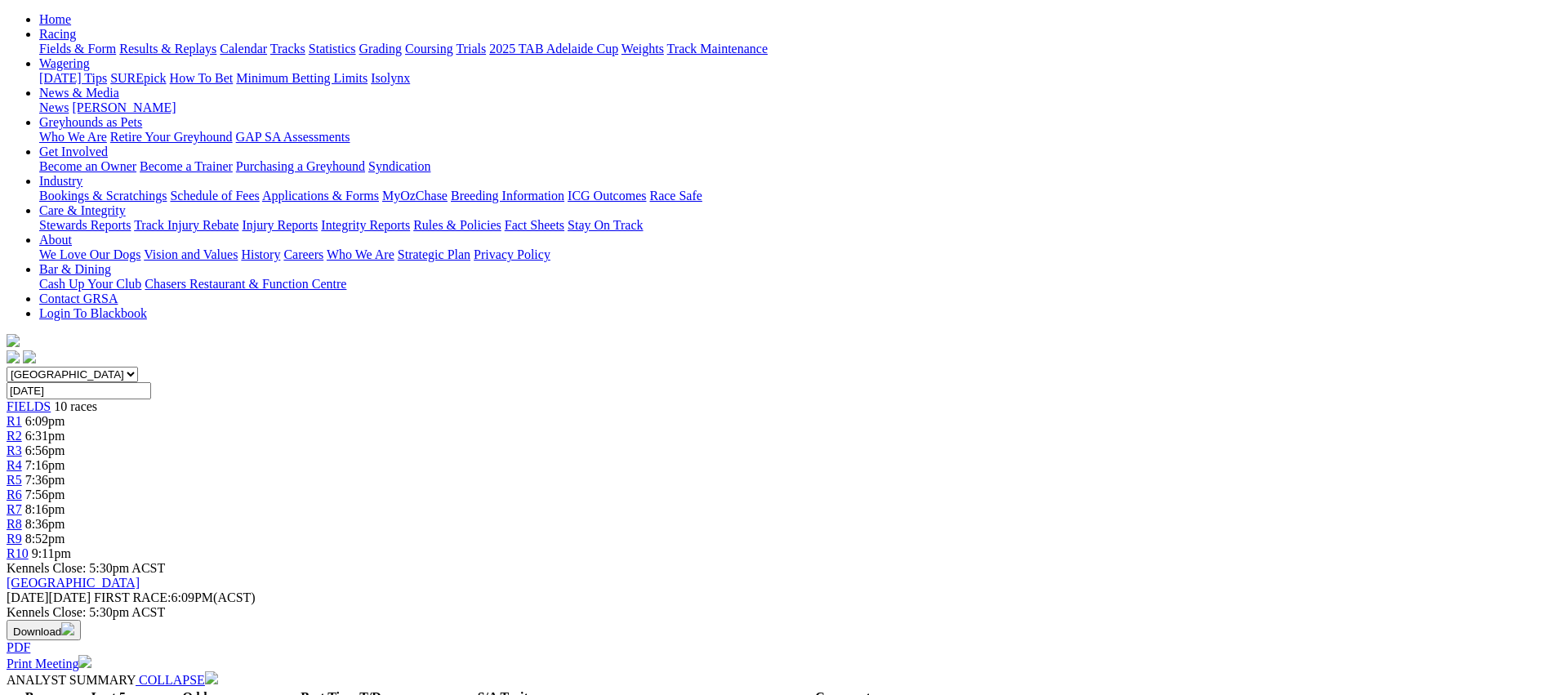
scroll to position [0, 0]
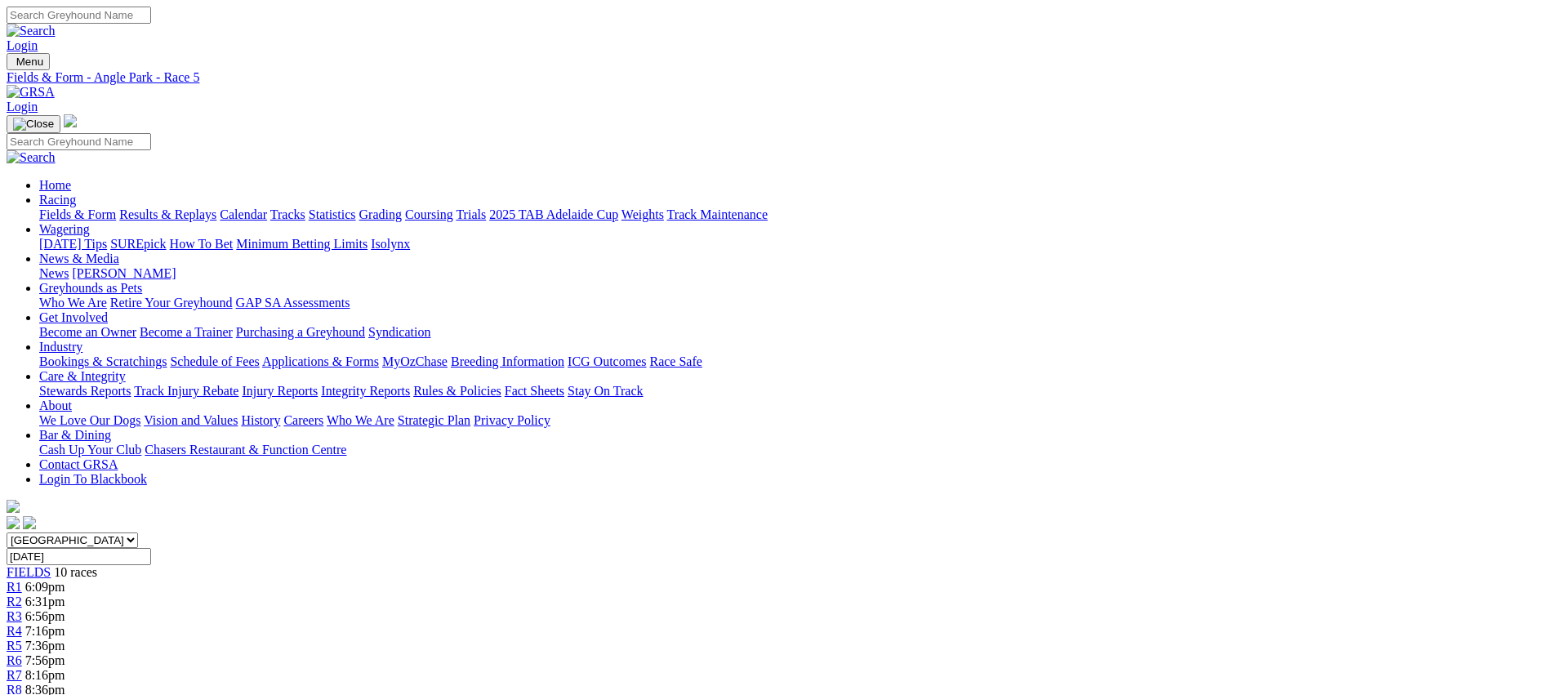
click at [22, 654] on link "R6" at bounding box center [14, 660] width 16 height 14
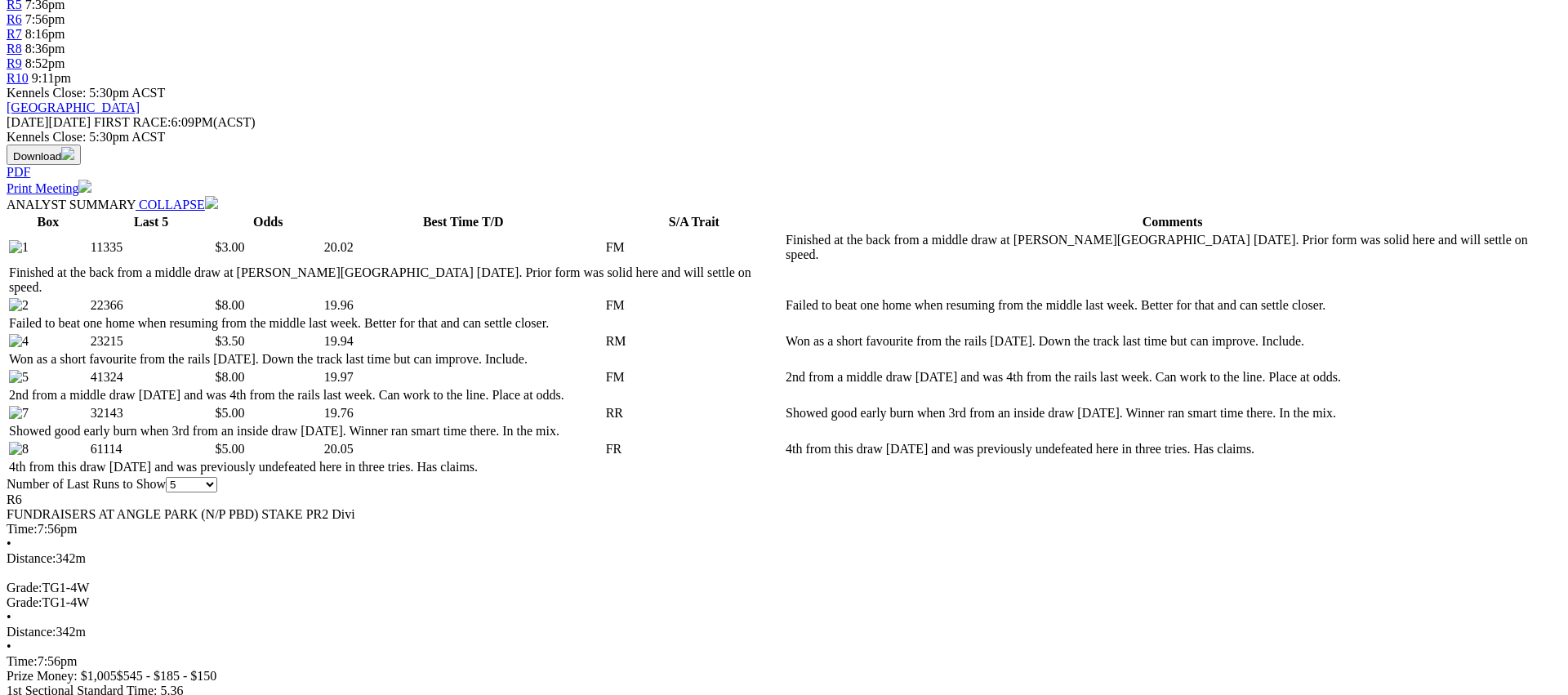
scroll to position [643, 0]
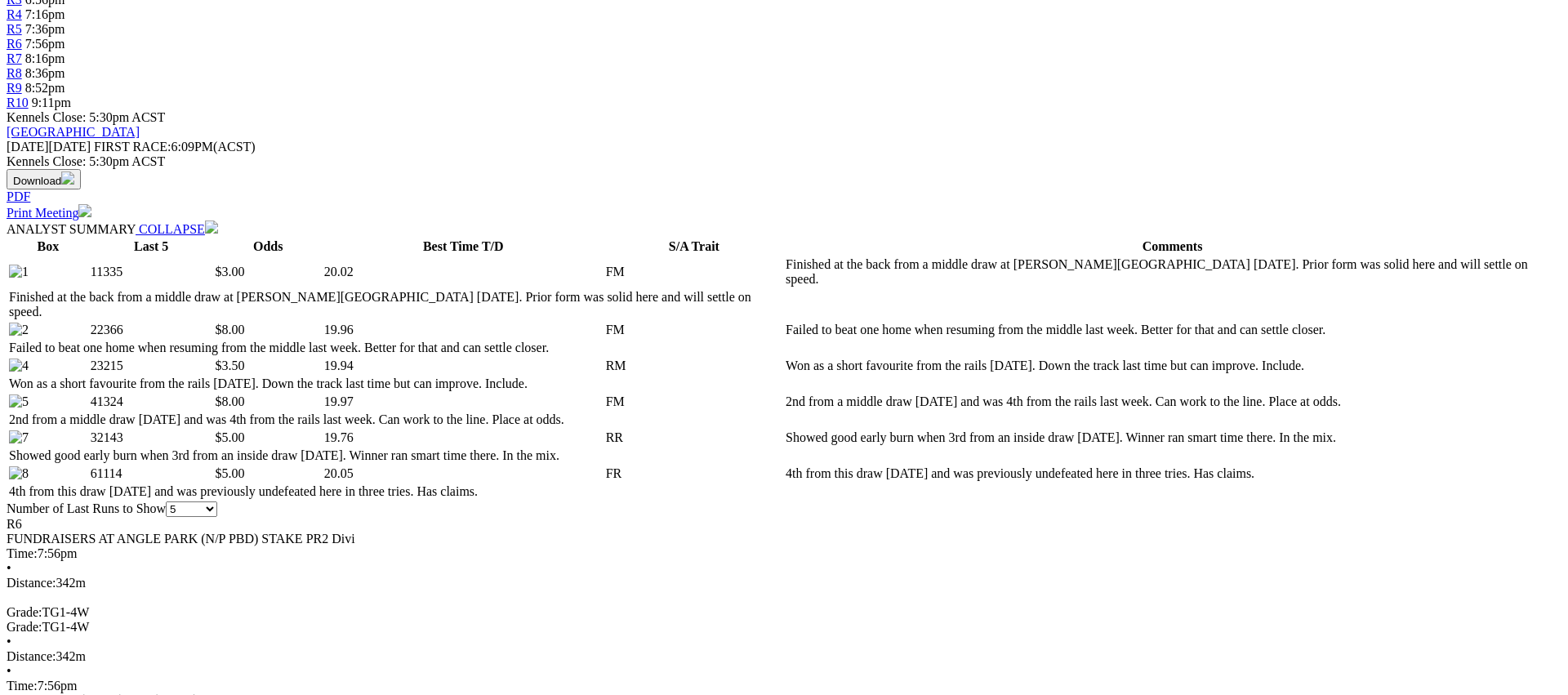
scroll to position [0, 0]
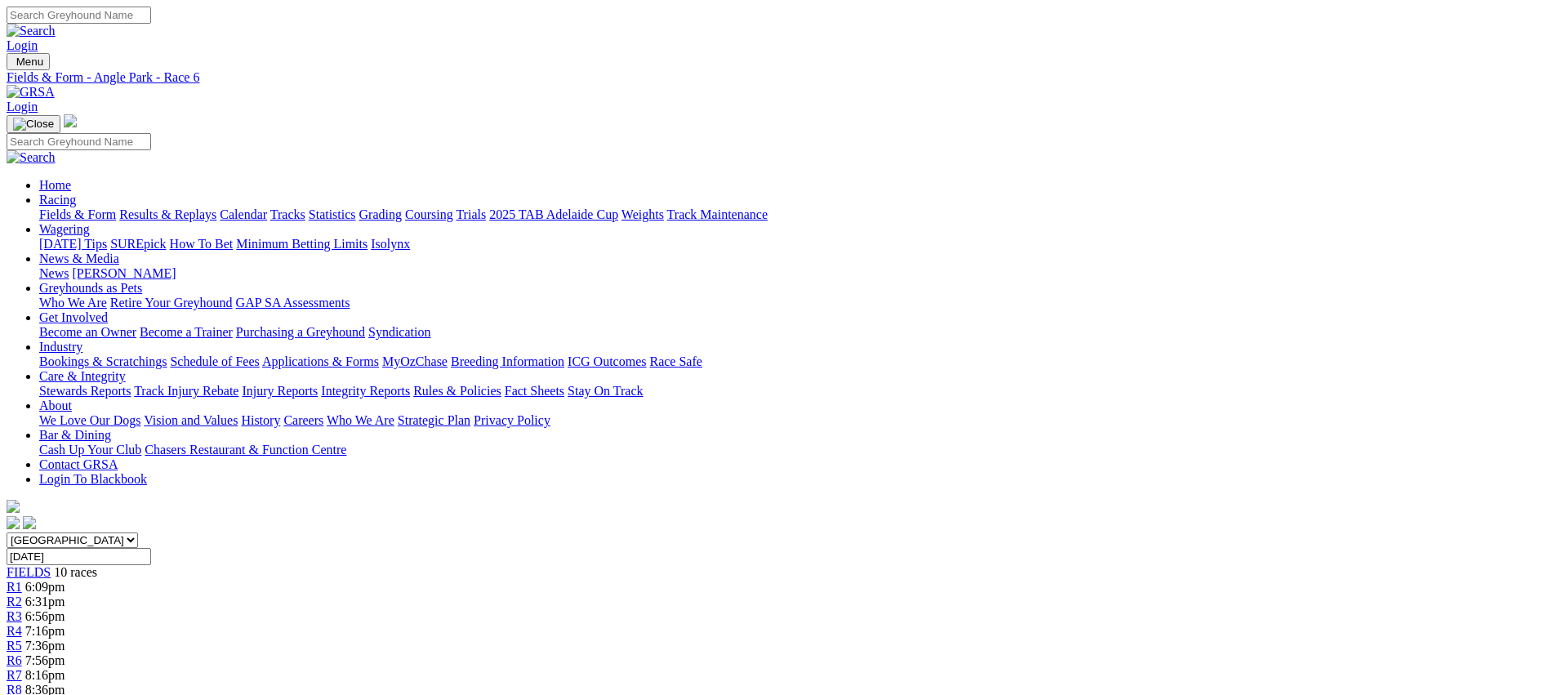
click at [22, 668] on link "R7" at bounding box center [14, 675] width 16 height 14
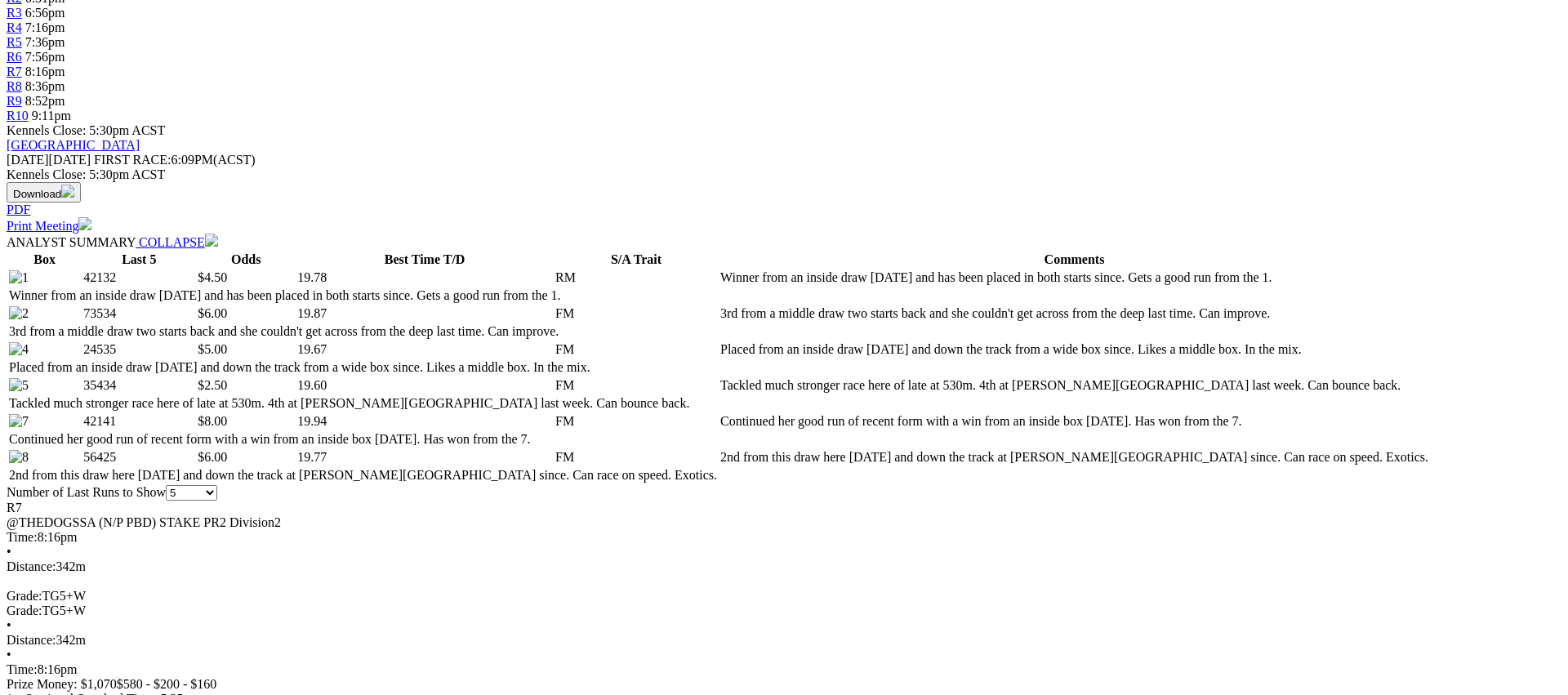
scroll to position [605, 0]
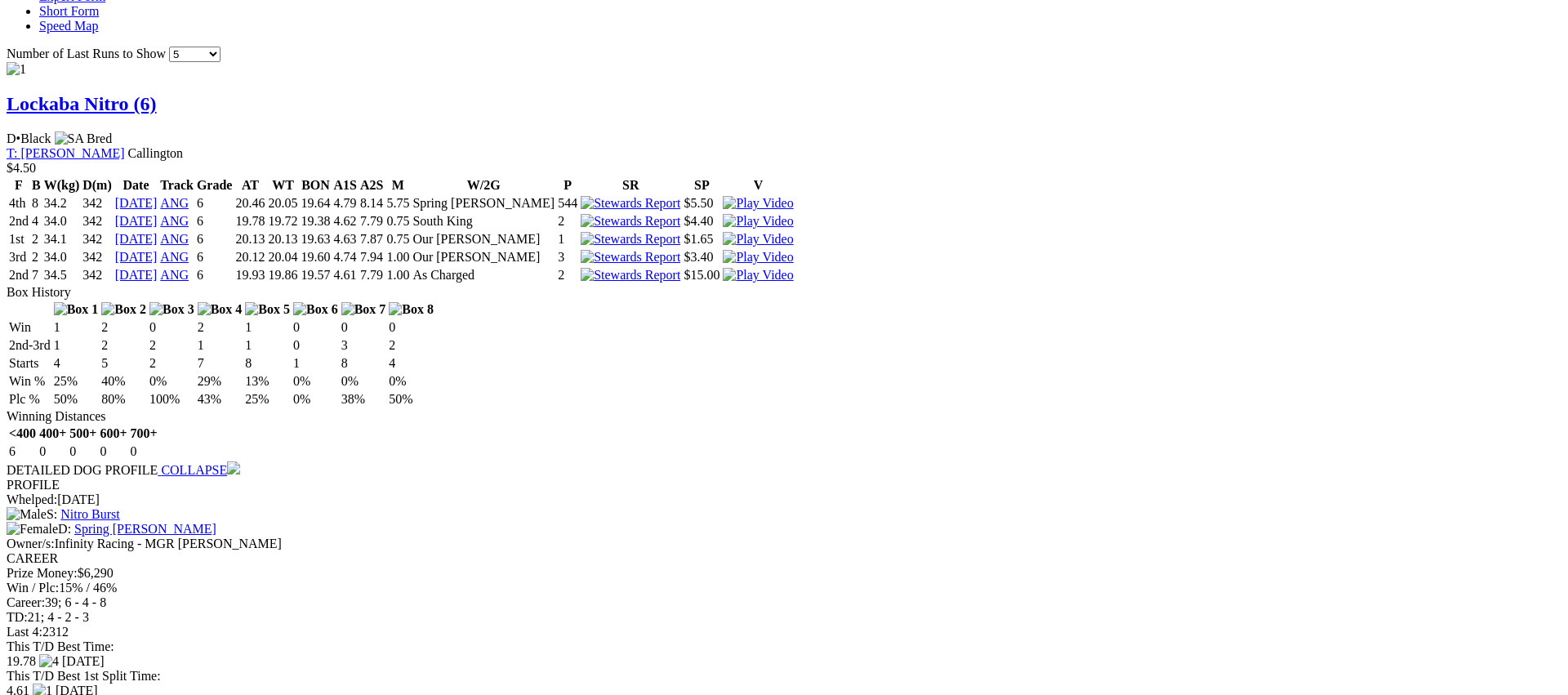
scroll to position [1526, 0]
